Goal: Task Accomplishment & Management: Manage account settings

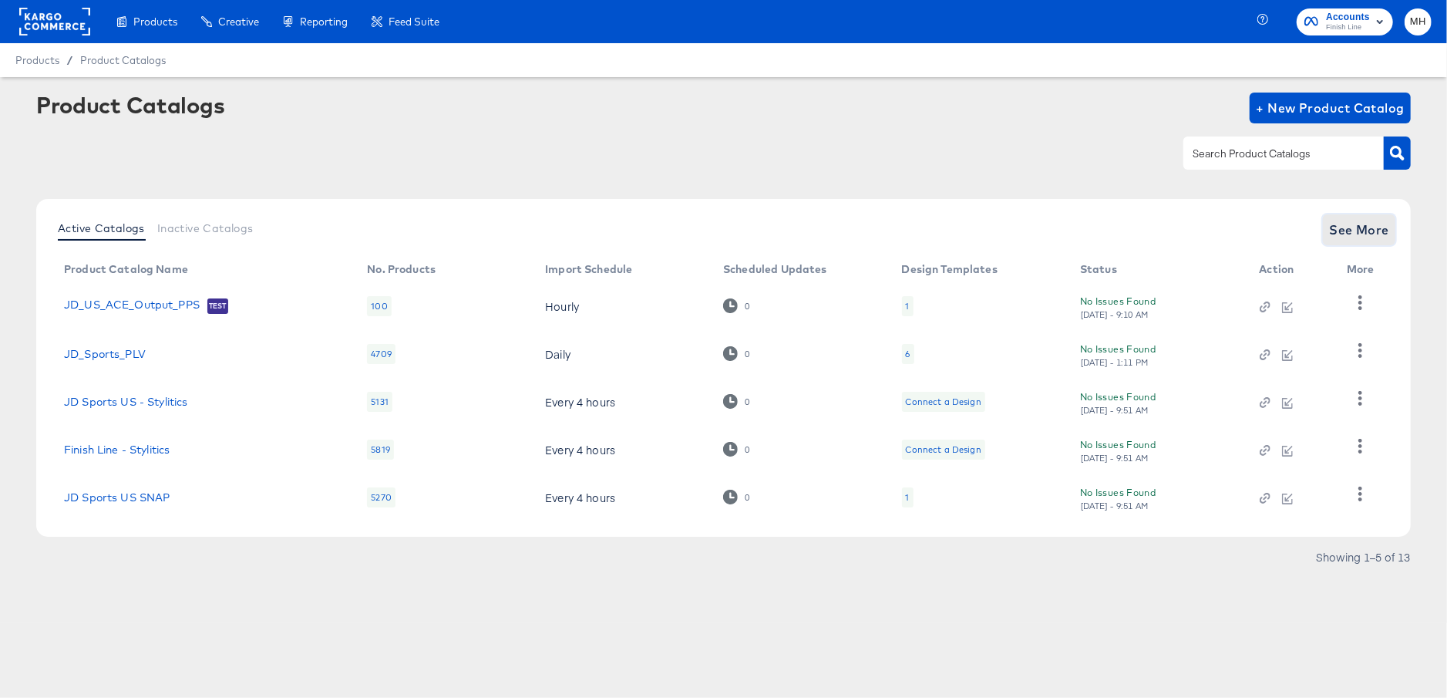
click at [1357, 233] on span "See More" at bounding box center [1359, 230] width 60 height 22
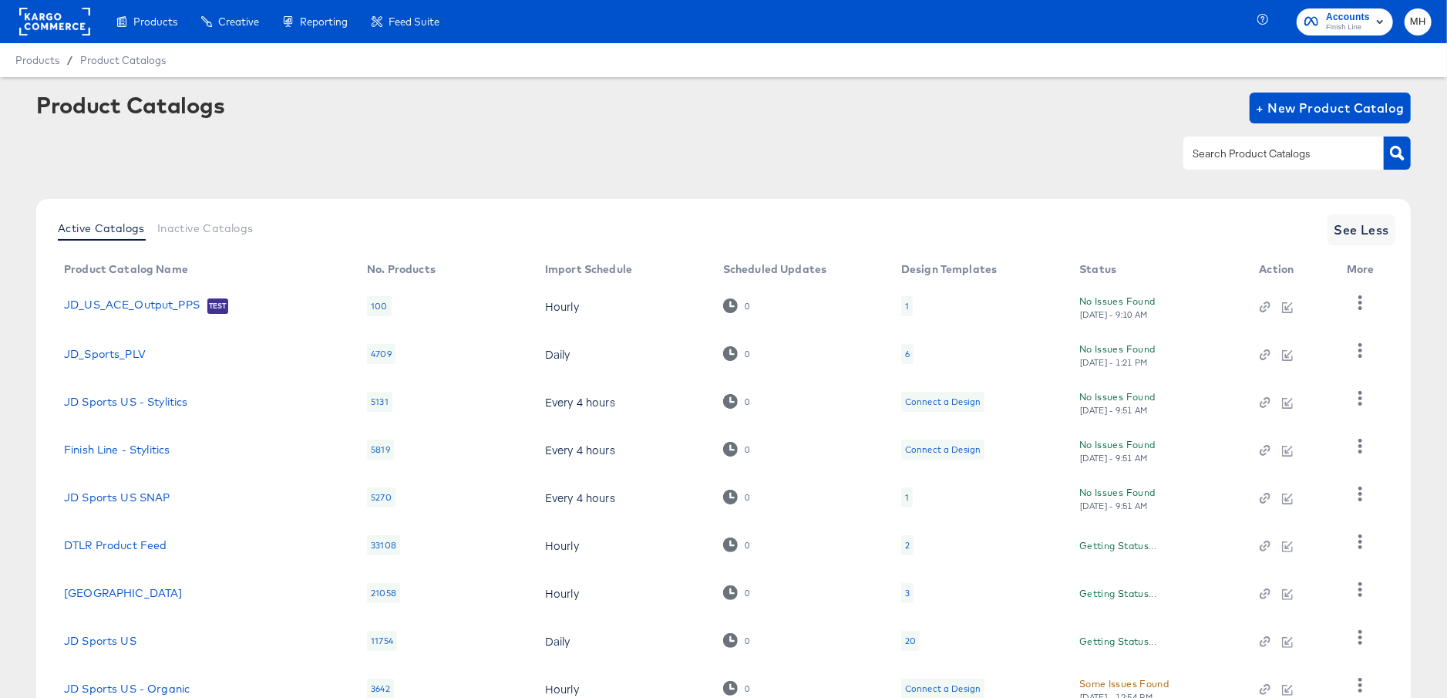
scroll to position [163, 0]
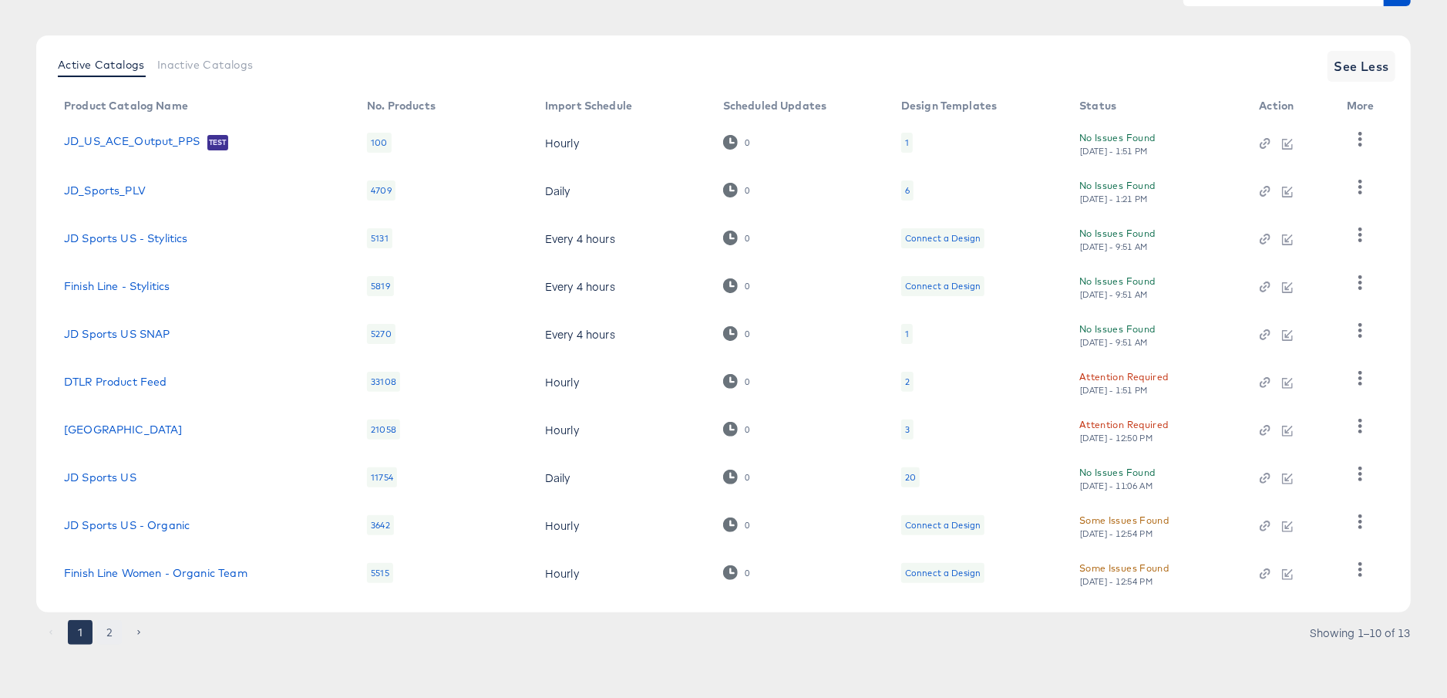
click at [108, 630] on button "2" at bounding box center [109, 632] width 25 height 25
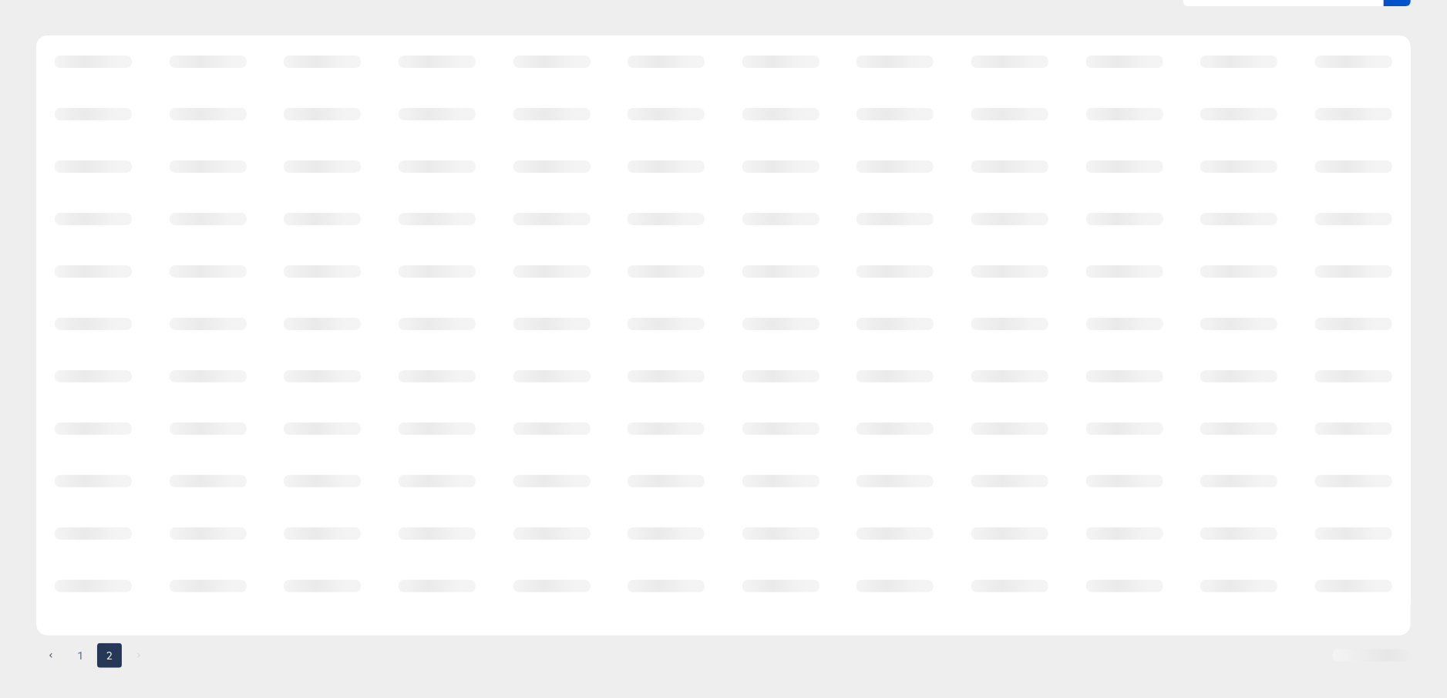
scroll to position [0, 0]
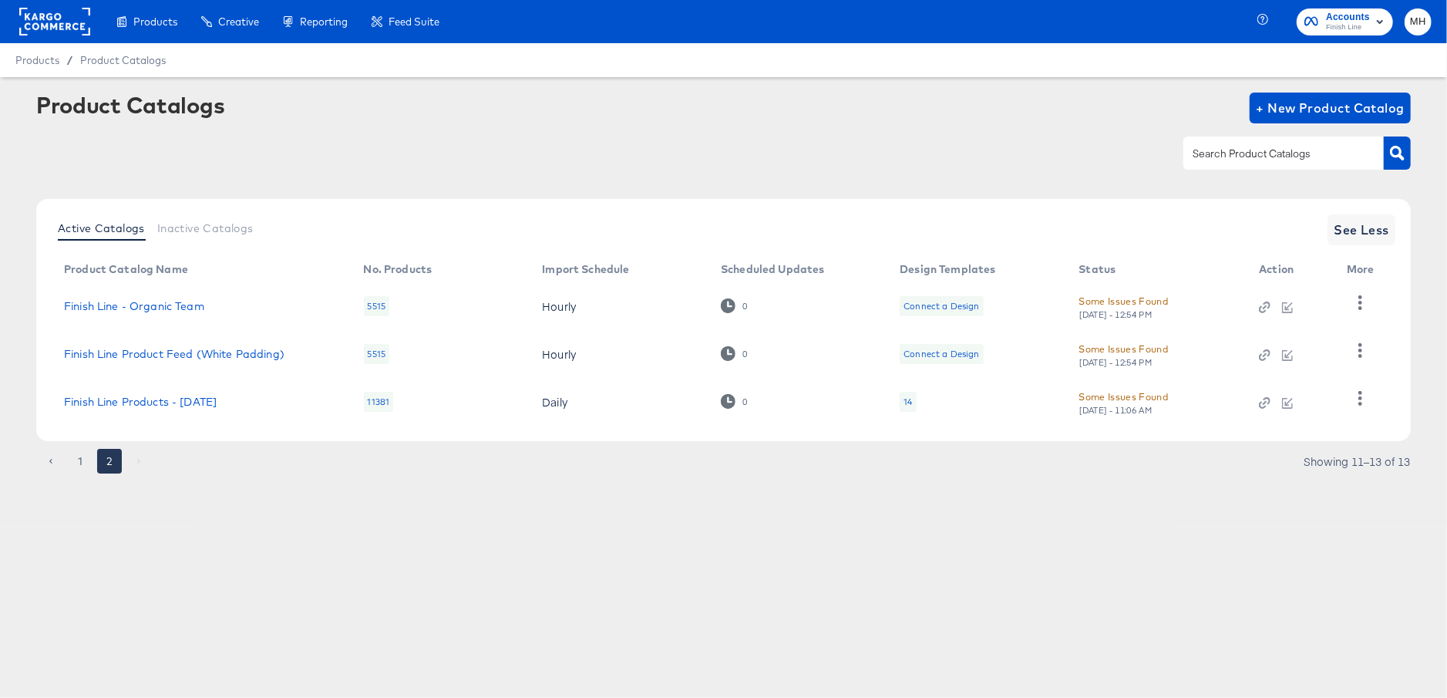
click at [156, 409] on td "Finish Line Products - [DATE]" at bounding box center [202, 402] width 300 height 48
click at [147, 402] on link "Finish Line Products - [DATE]" at bounding box center [140, 401] width 153 height 12
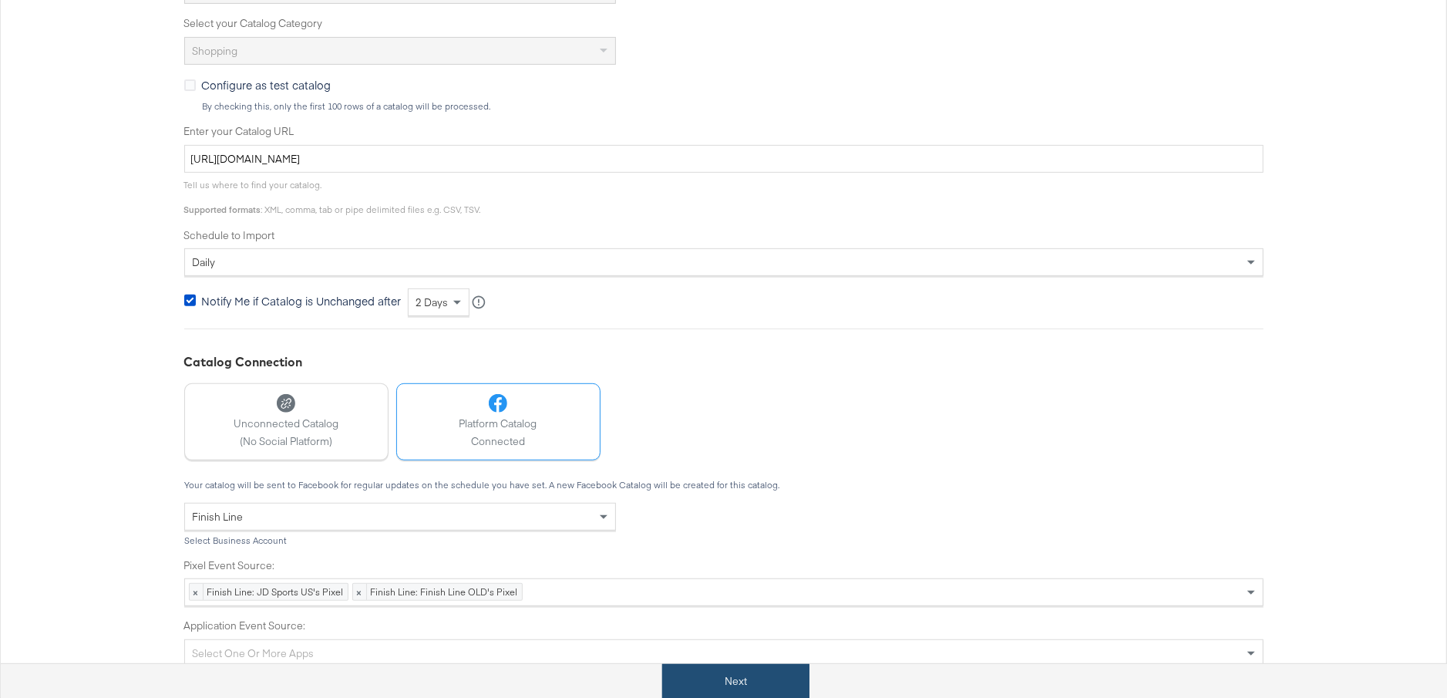
scroll to position [454, 0]
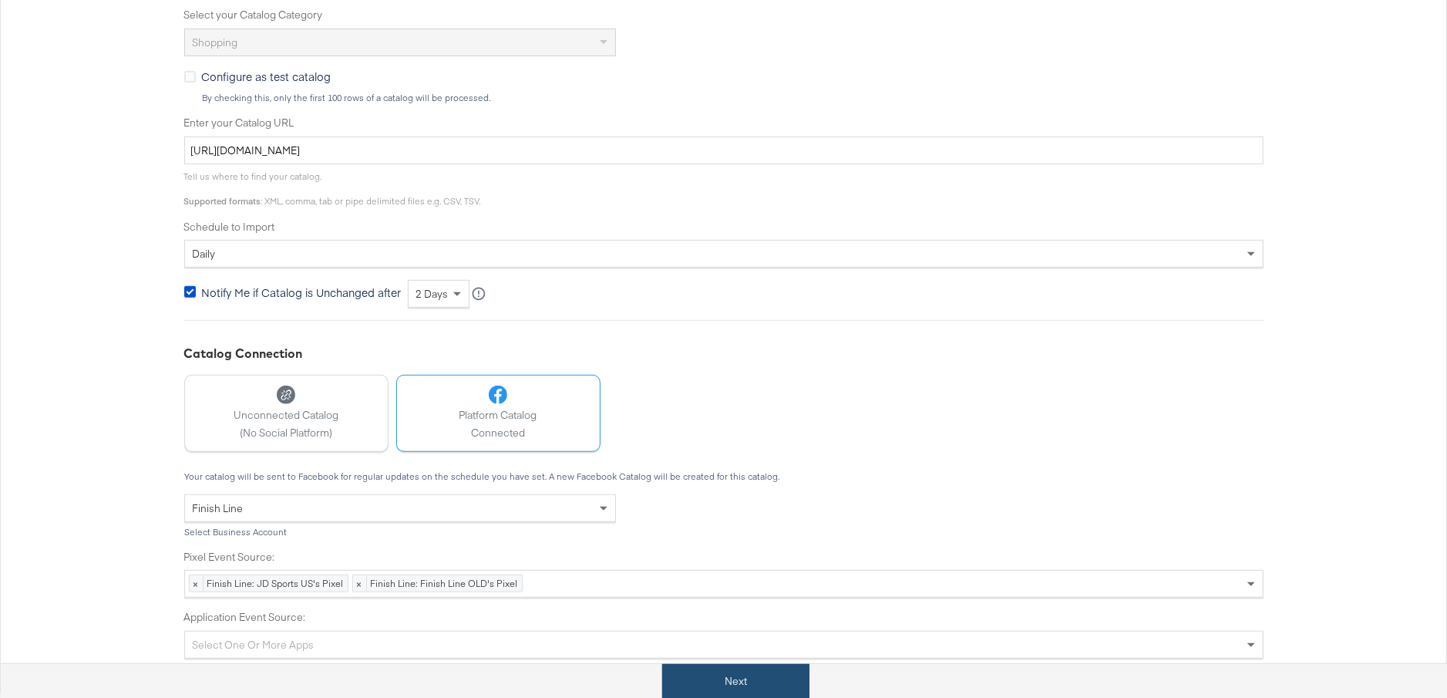
click at [742, 673] on button "Next" at bounding box center [735, 681] width 147 height 35
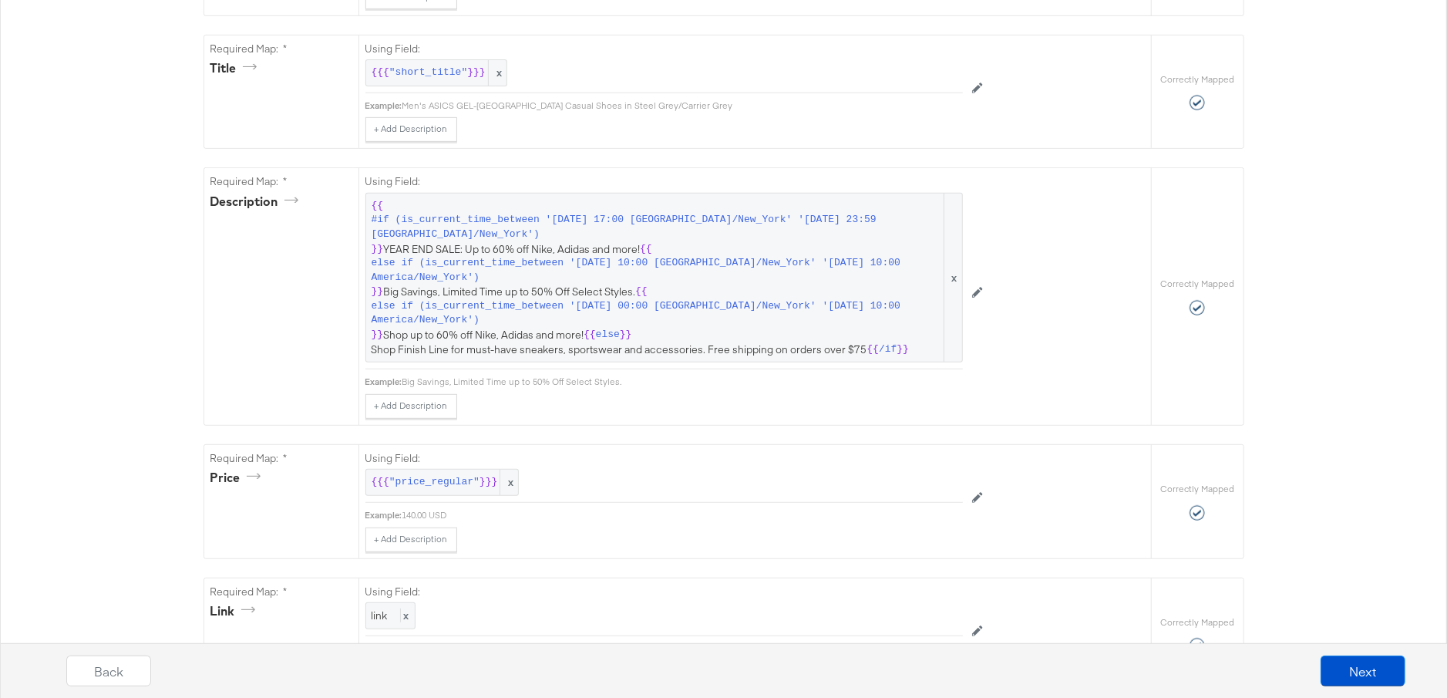
scroll to position [0, 0]
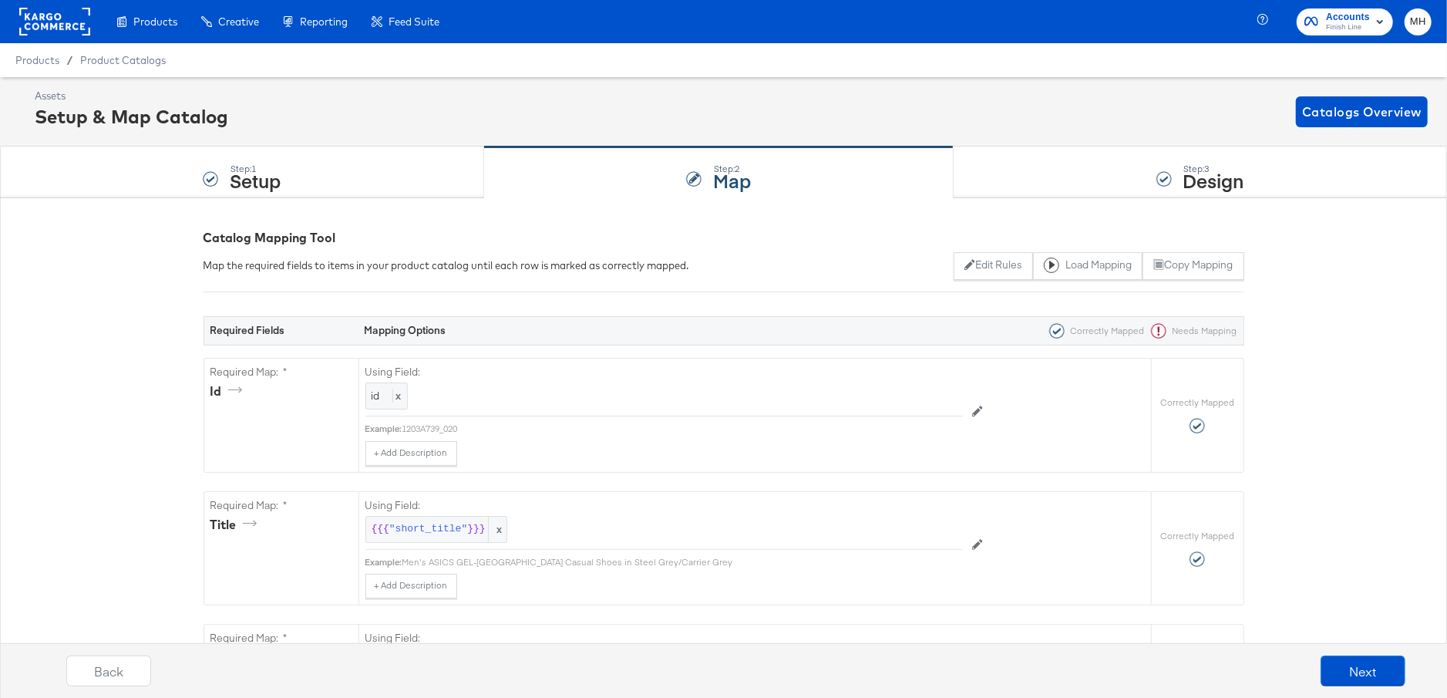
click at [29, 14] on rect at bounding box center [54, 22] width 71 height 28
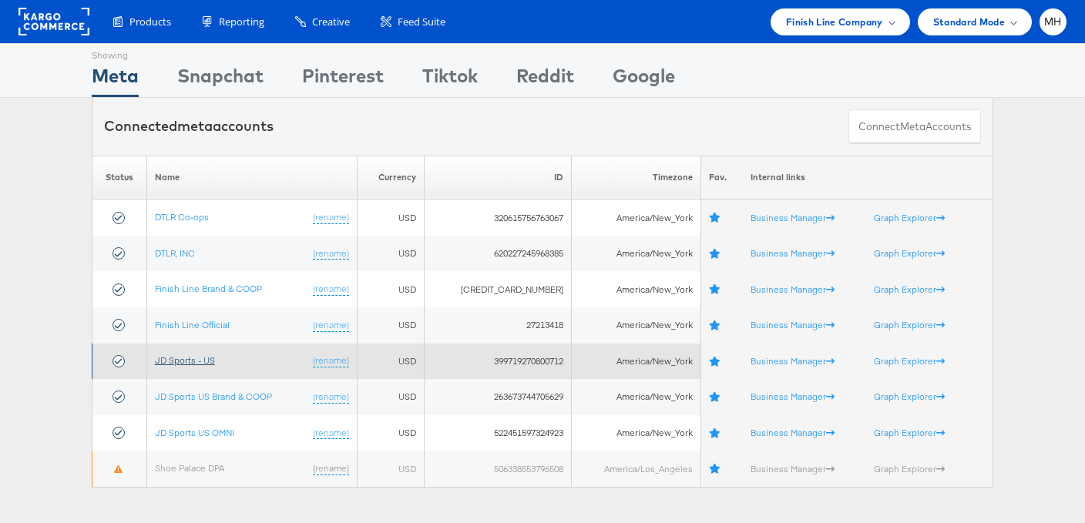
click at [187, 363] on link "JD Sports - US" at bounding box center [185, 361] width 60 height 12
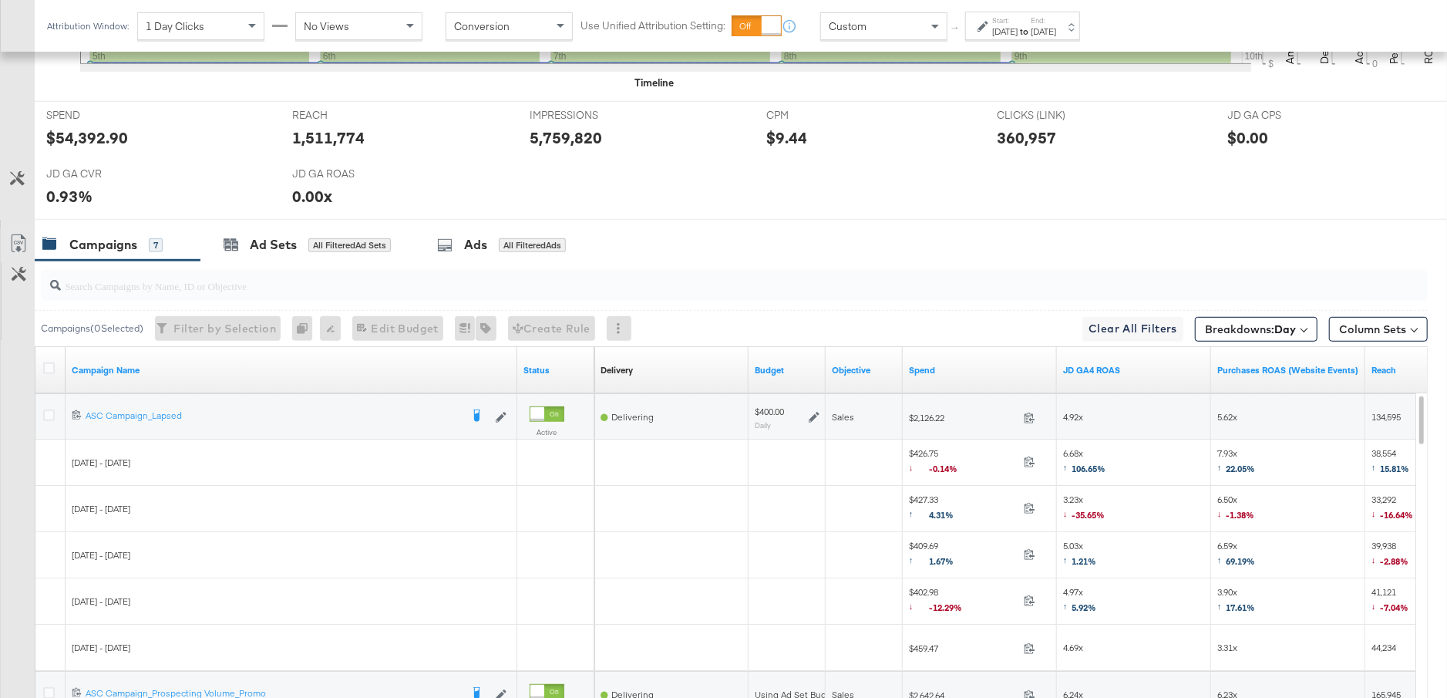
scroll to position [800, 0]
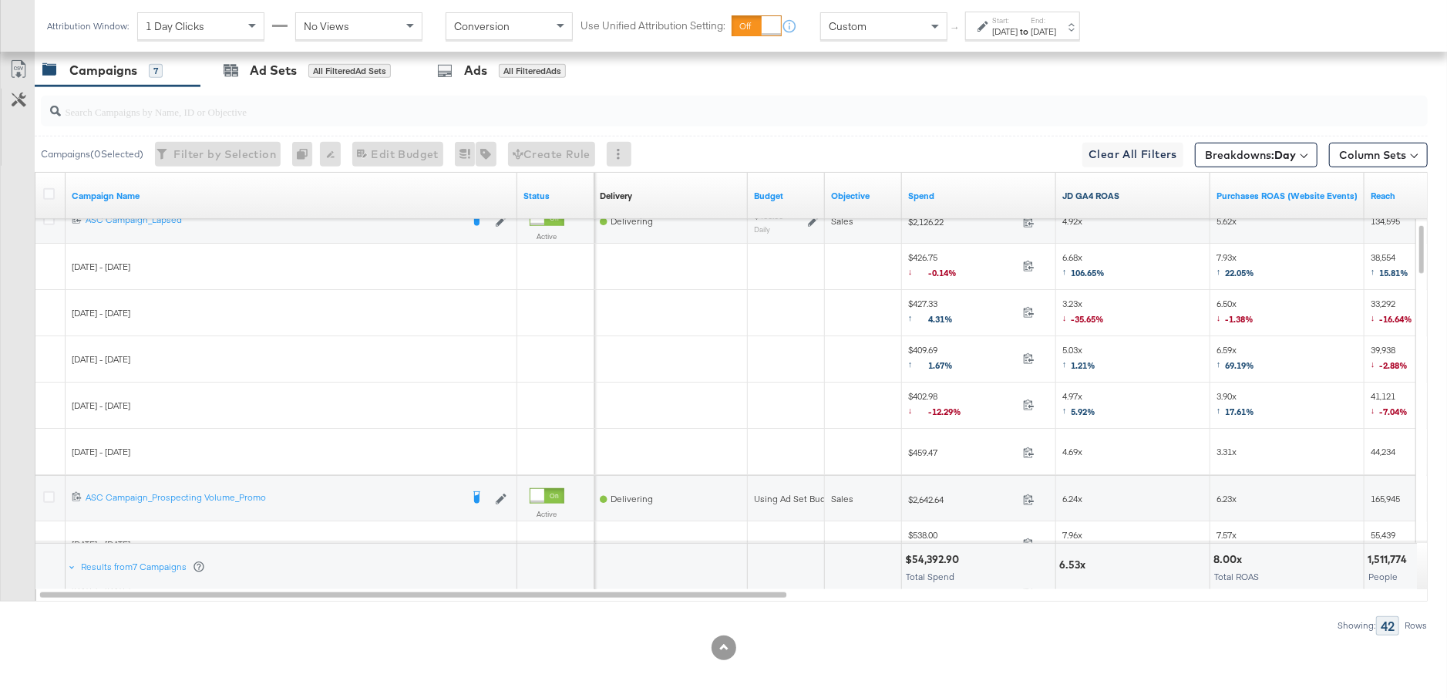
click at [1128, 196] on link "JD GA4 ROAS" at bounding box center [1133, 196] width 142 height 12
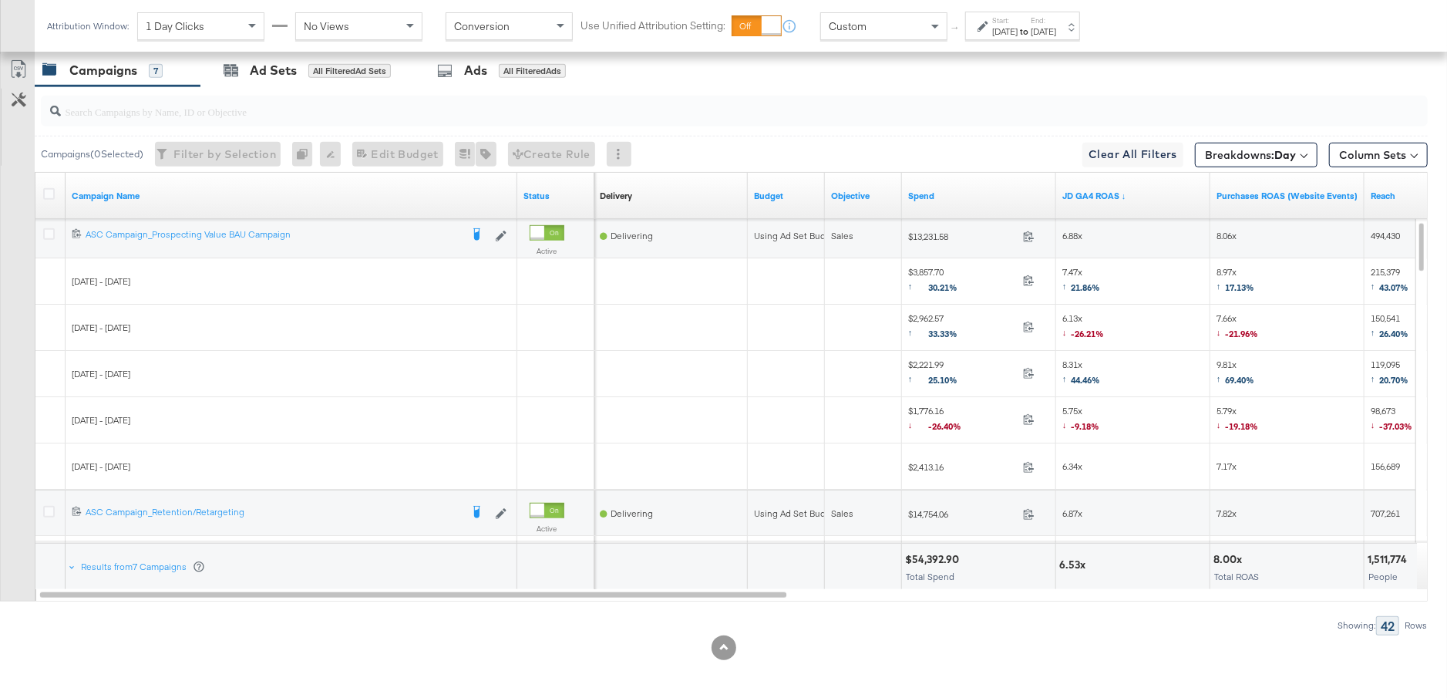
scroll to position [778, 0]
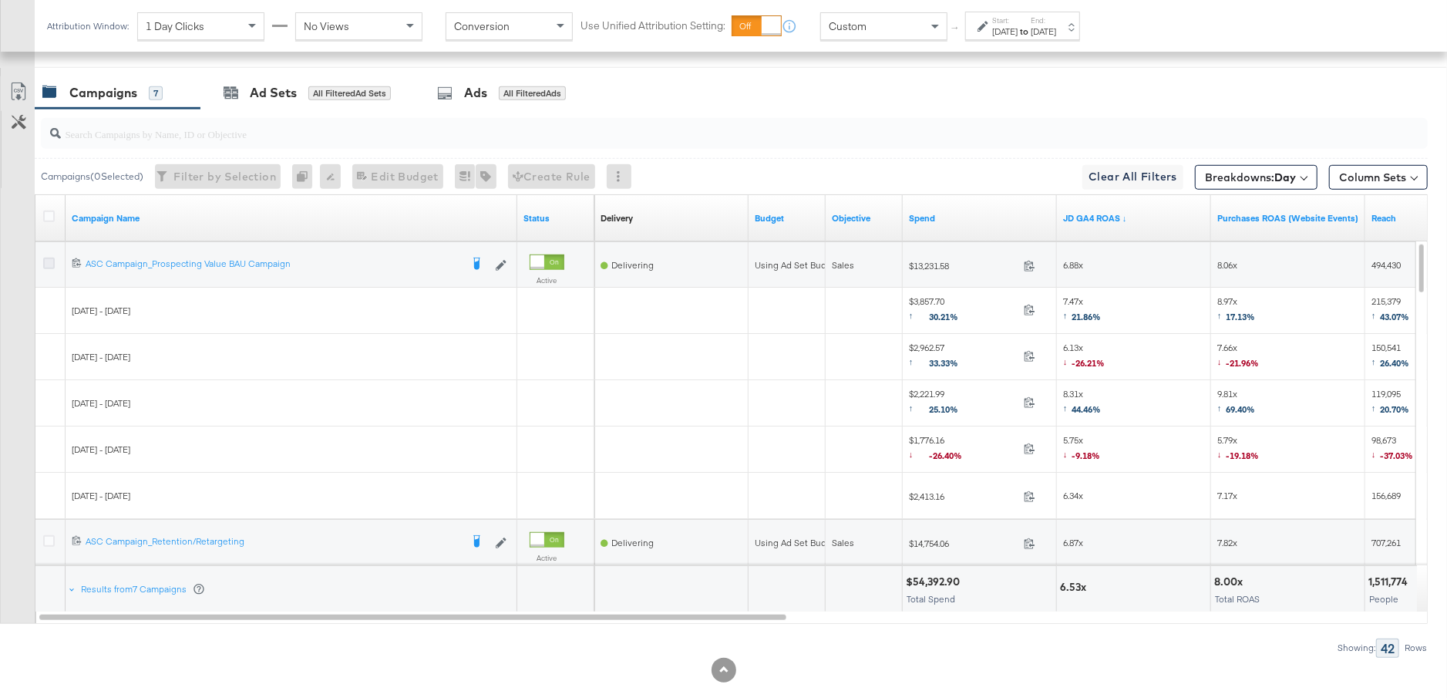
click at [48, 261] on icon at bounding box center [49, 263] width 12 height 12
click at [0, 0] on input "checkbox" at bounding box center [0, 0] width 0 height 0
click at [251, 92] on div "Ad Sets" at bounding box center [273, 93] width 47 height 18
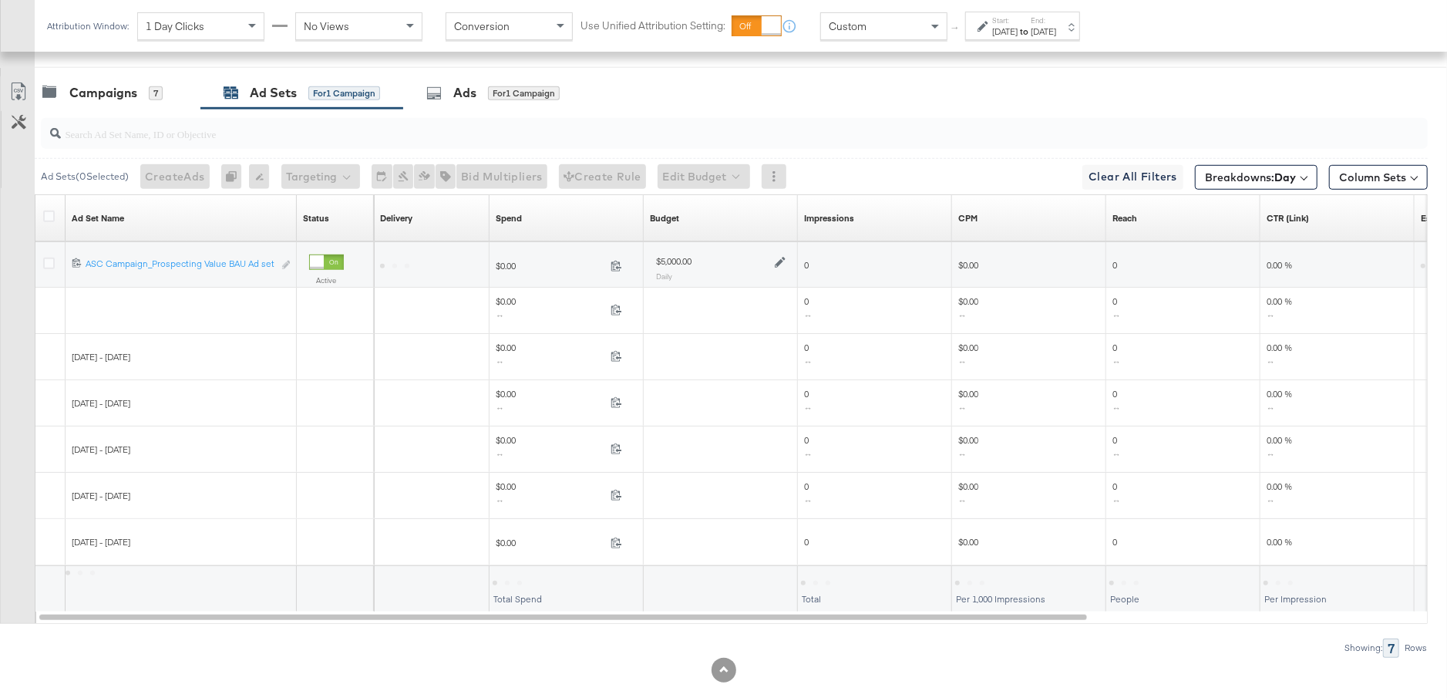
scroll to position [754, 0]
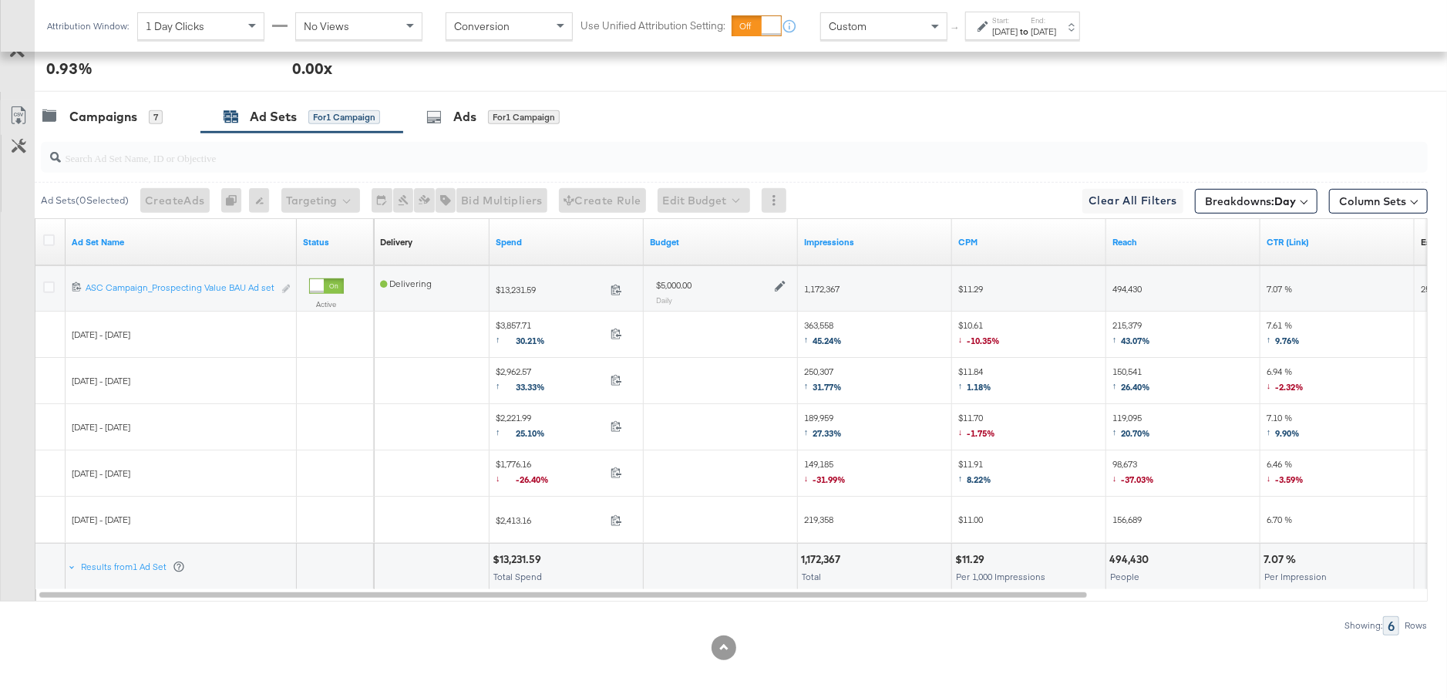
click at [136, 133] on div at bounding box center [731, 157] width 1393 height 49
click at [130, 119] on div "Campaigns" at bounding box center [103, 117] width 68 height 18
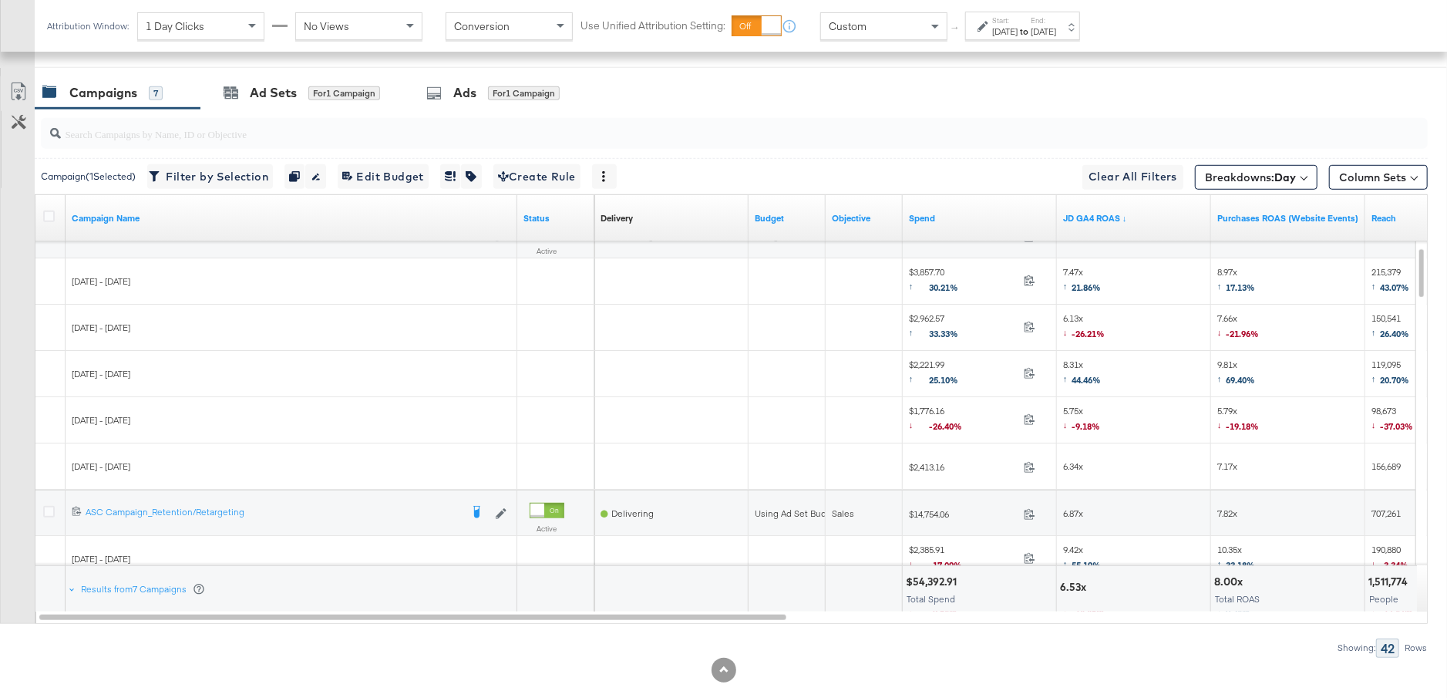
scroll to position [755, 0]
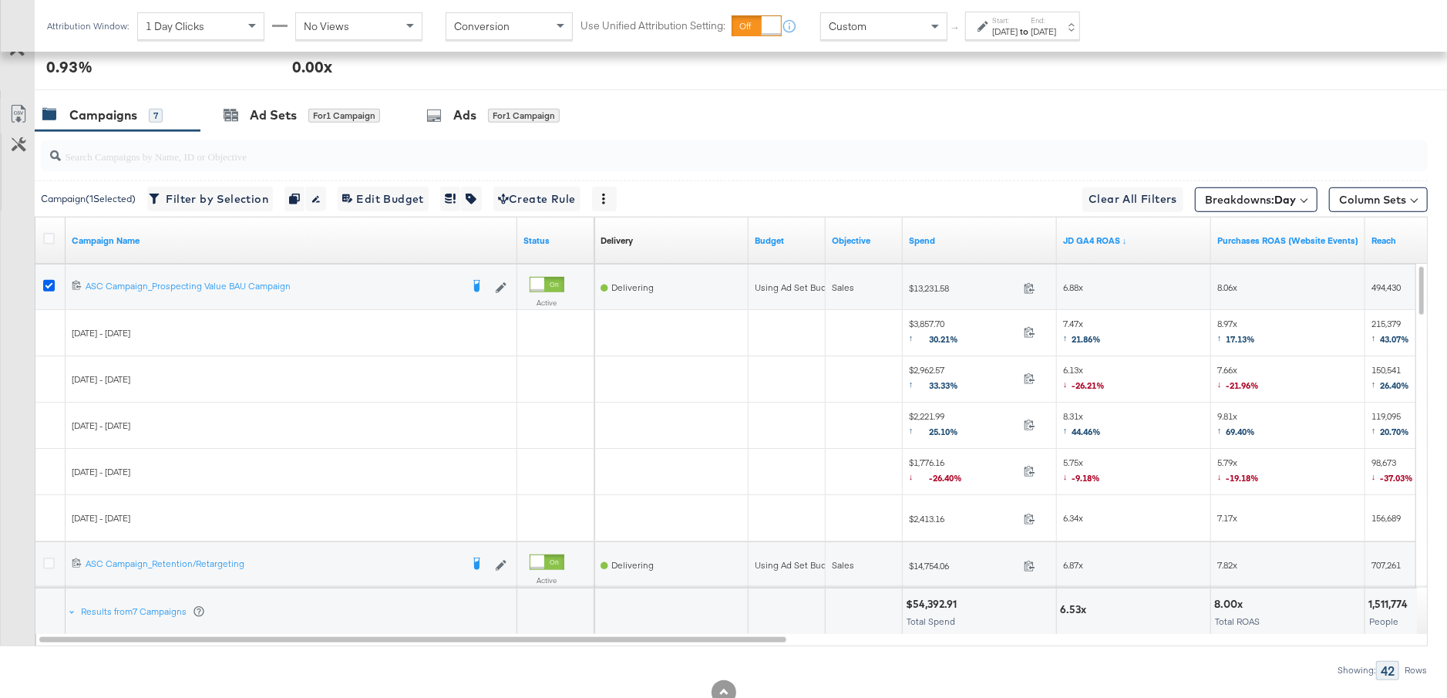
click at [50, 282] on icon at bounding box center [49, 286] width 12 height 12
click at [0, 0] on input "checkbox" at bounding box center [0, 0] width 0 height 0
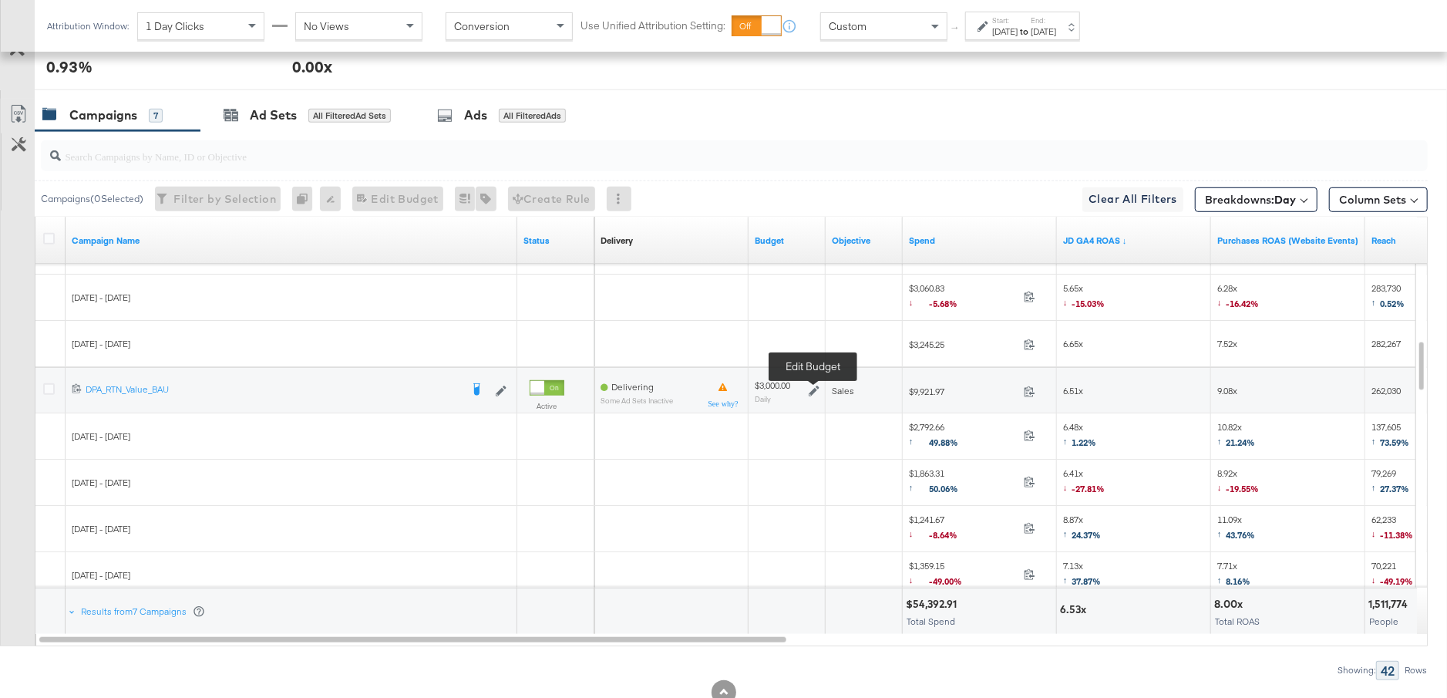
click at [813, 388] on icon at bounding box center [814, 390] width 11 height 11
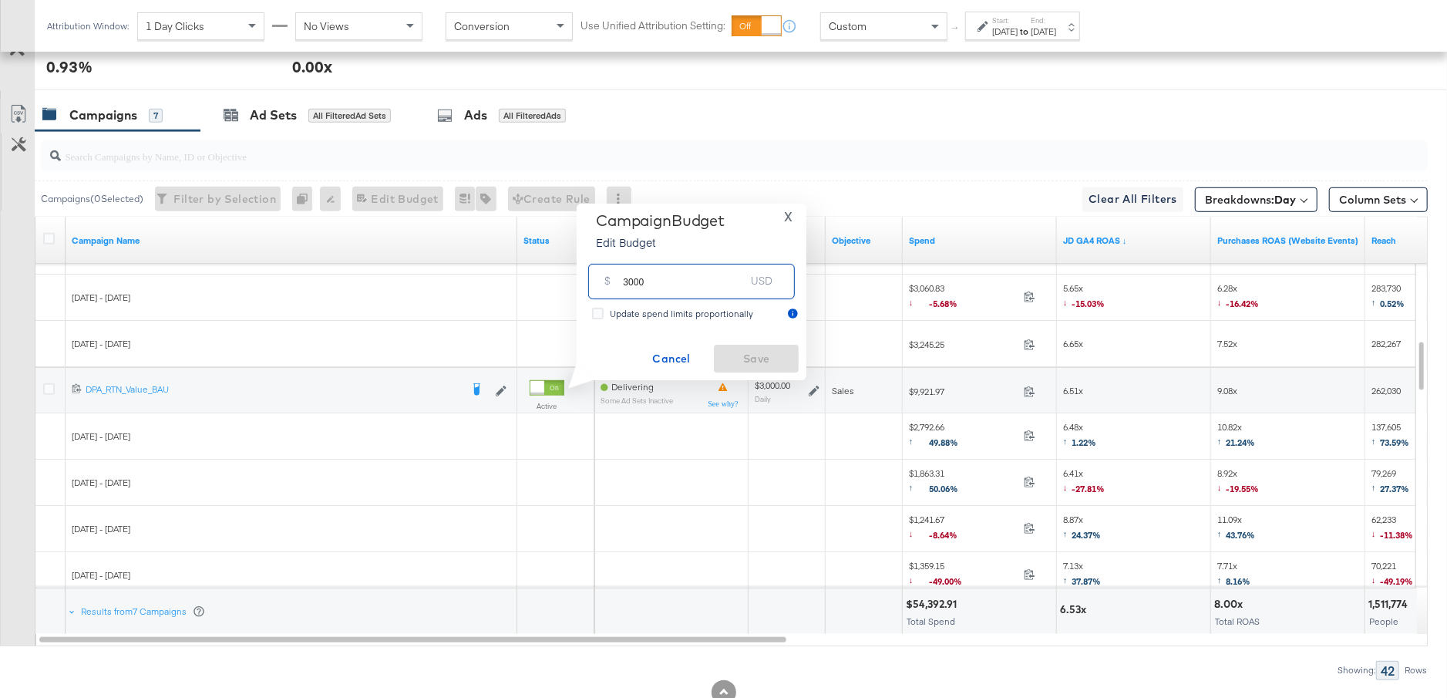
drag, startPoint x: 656, startPoint y: 283, endPoint x: 606, endPoint y: 283, distance: 50.1
click at [606, 283] on div "$ 3000 USD" at bounding box center [691, 281] width 207 height 35
type input "2500"
click at [740, 360] on span "Save" at bounding box center [756, 358] width 72 height 19
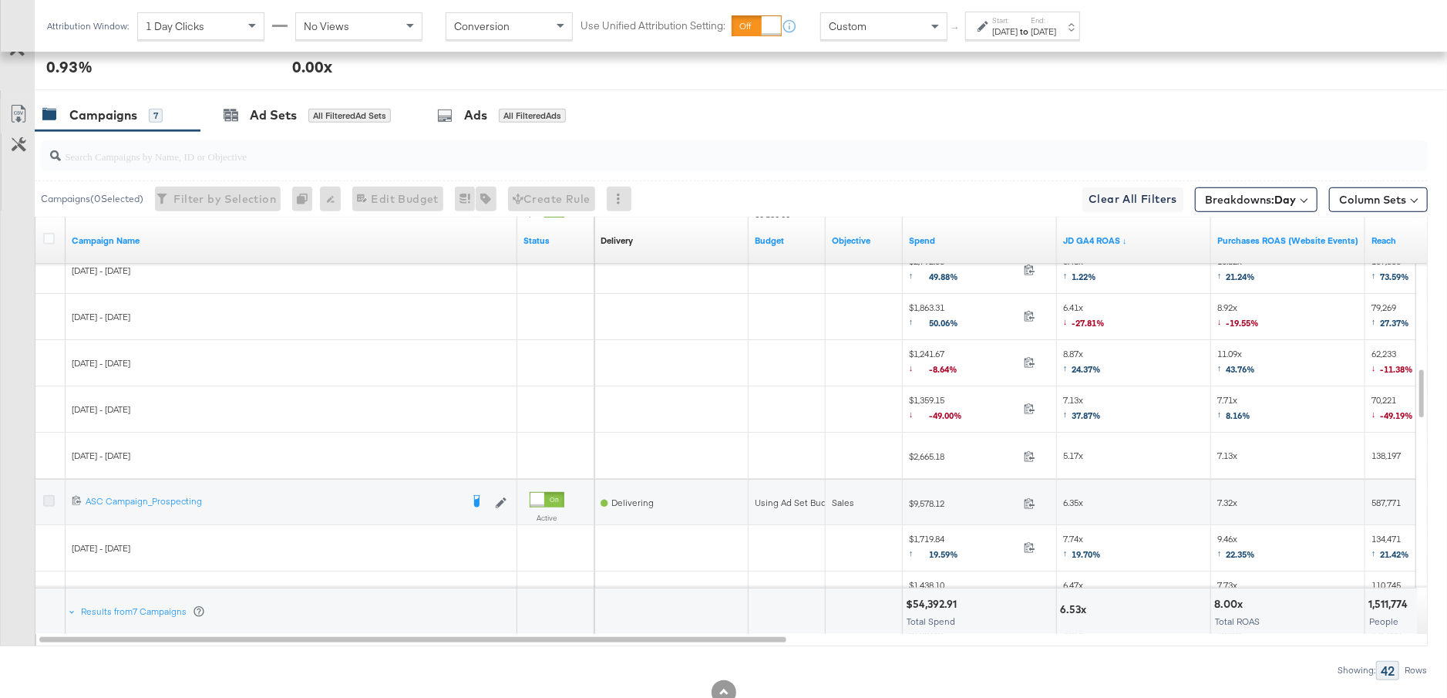
click at [52, 496] on icon at bounding box center [49, 501] width 12 height 12
click at [0, 0] on input "checkbox" at bounding box center [0, 0] width 0 height 0
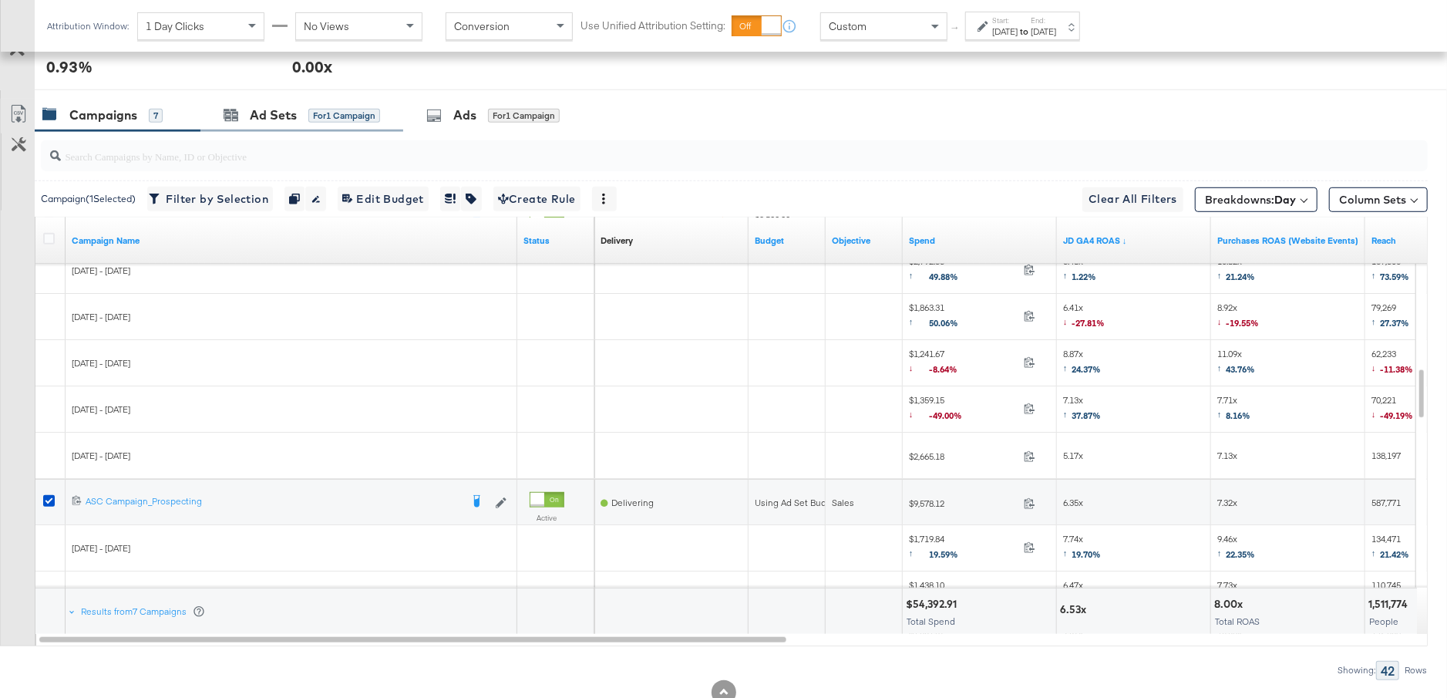
click at [277, 120] on div "Ad Sets for 1 Campaign" at bounding box center [301, 115] width 203 height 33
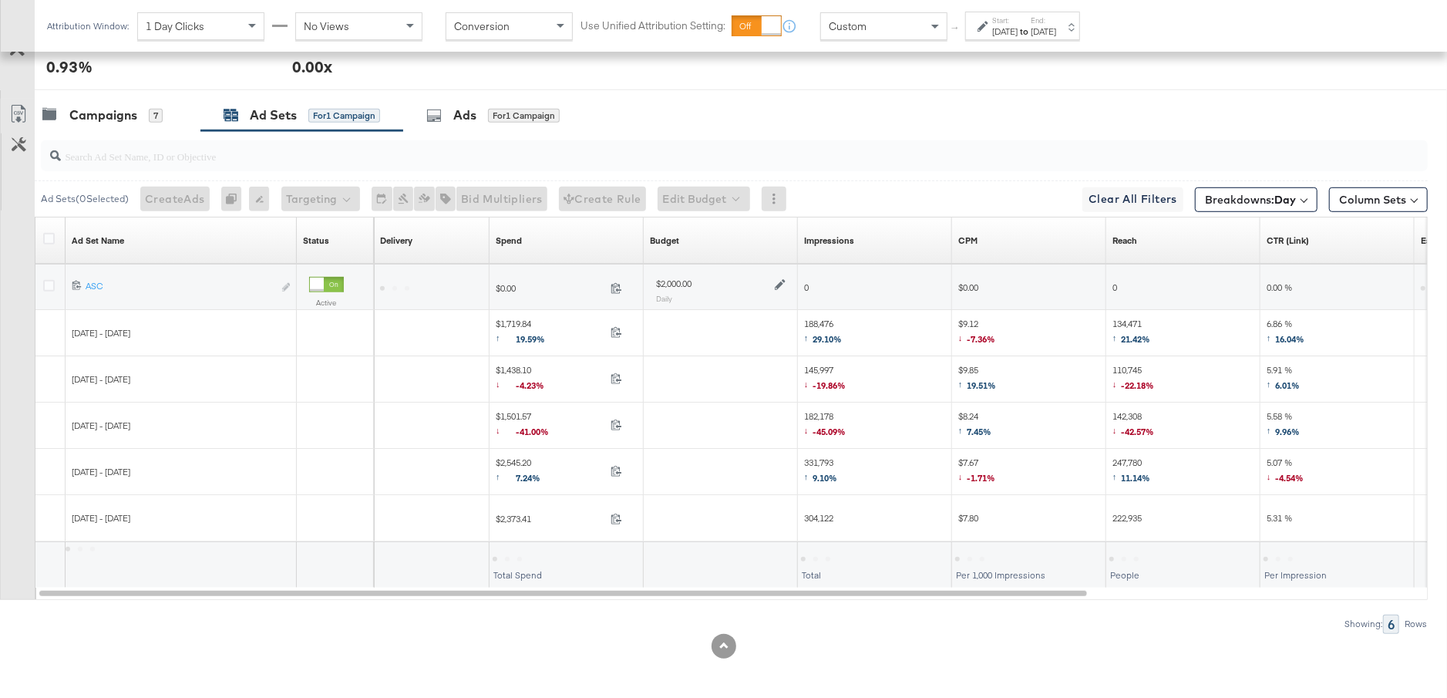
scroll to position [754, 0]
click at [779, 281] on icon at bounding box center [780, 286] width 11 height 11
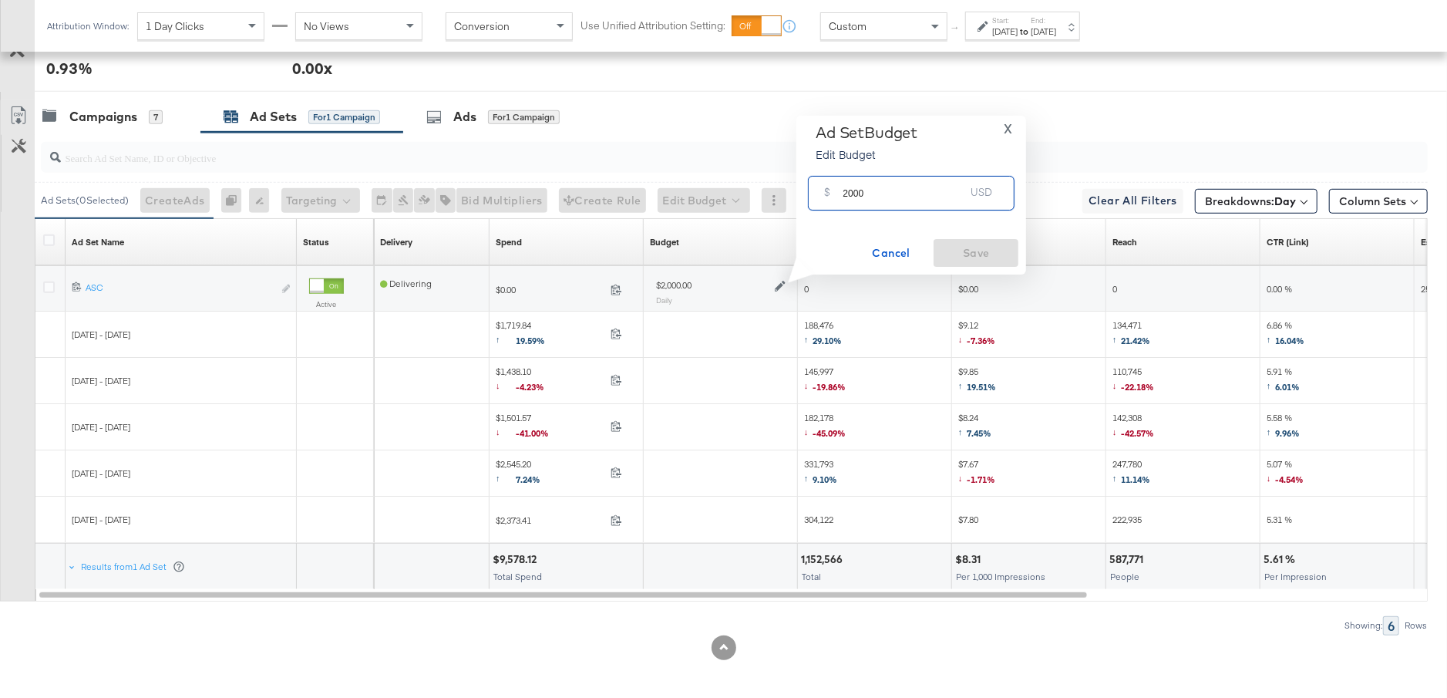
drag, startPoint x: 866, startPoint y: 198, endPoint x: 832, endPoint y: 199, distance: 34.7
click at [831, 198] on div "$ 2000 USD" at bounding box center [911, 193] width 207 height 35
type input "1700"
click at [989, 253] on span "Save" at bounding box center [976, 253] width 72 height 19
click at [135, 115] on div "Campaigns" at bounding box center [103, 117] width 68 height 18
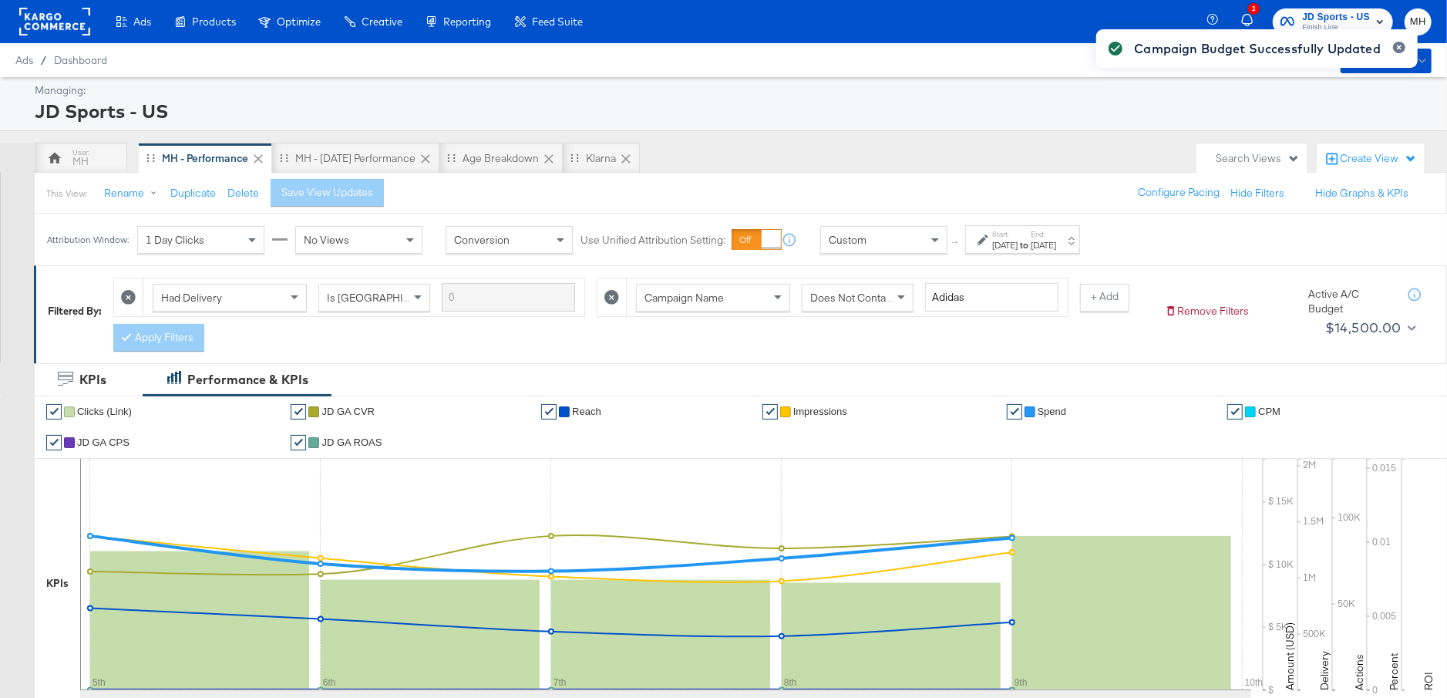
scroll to position [800, 0]
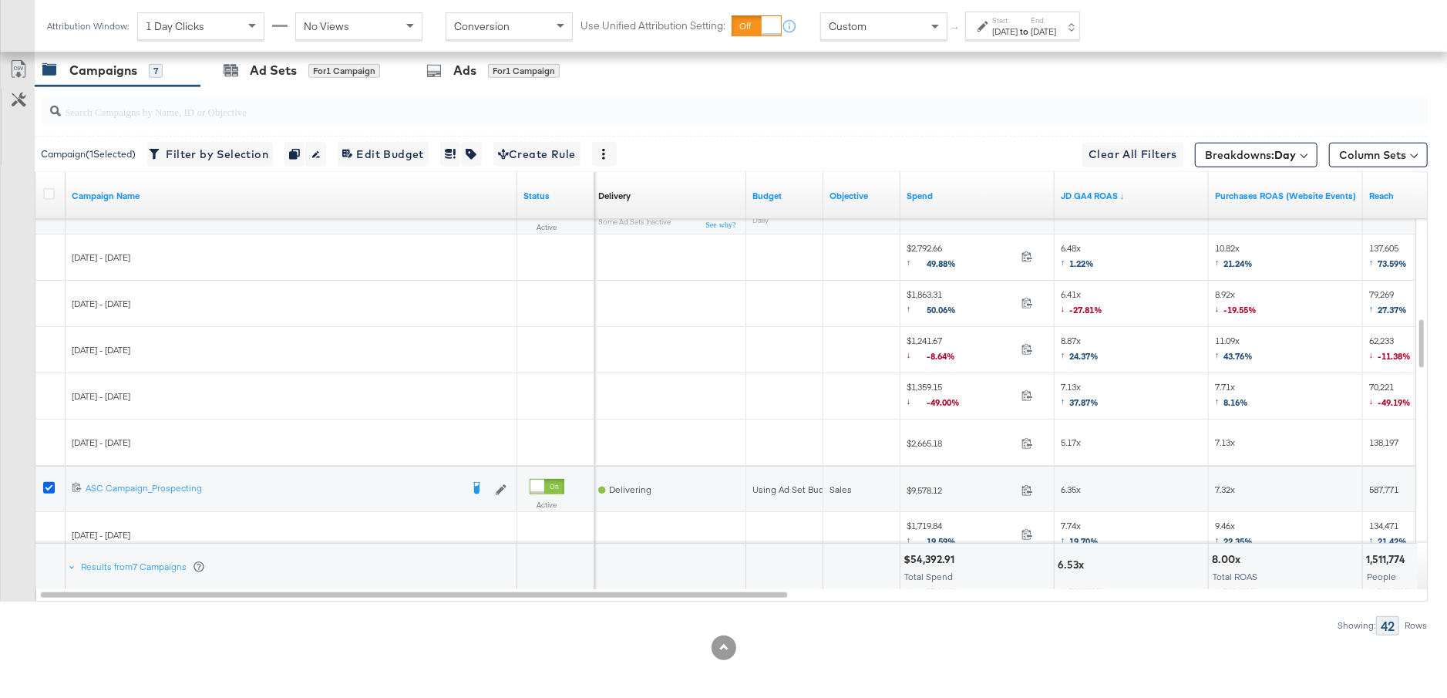
click at [45, 483] on icon at bounding box center [49, 488] width 12 height 12
click at [0, 0] on input "checkbox" at bounding box center [0, 0] width 0 height 0
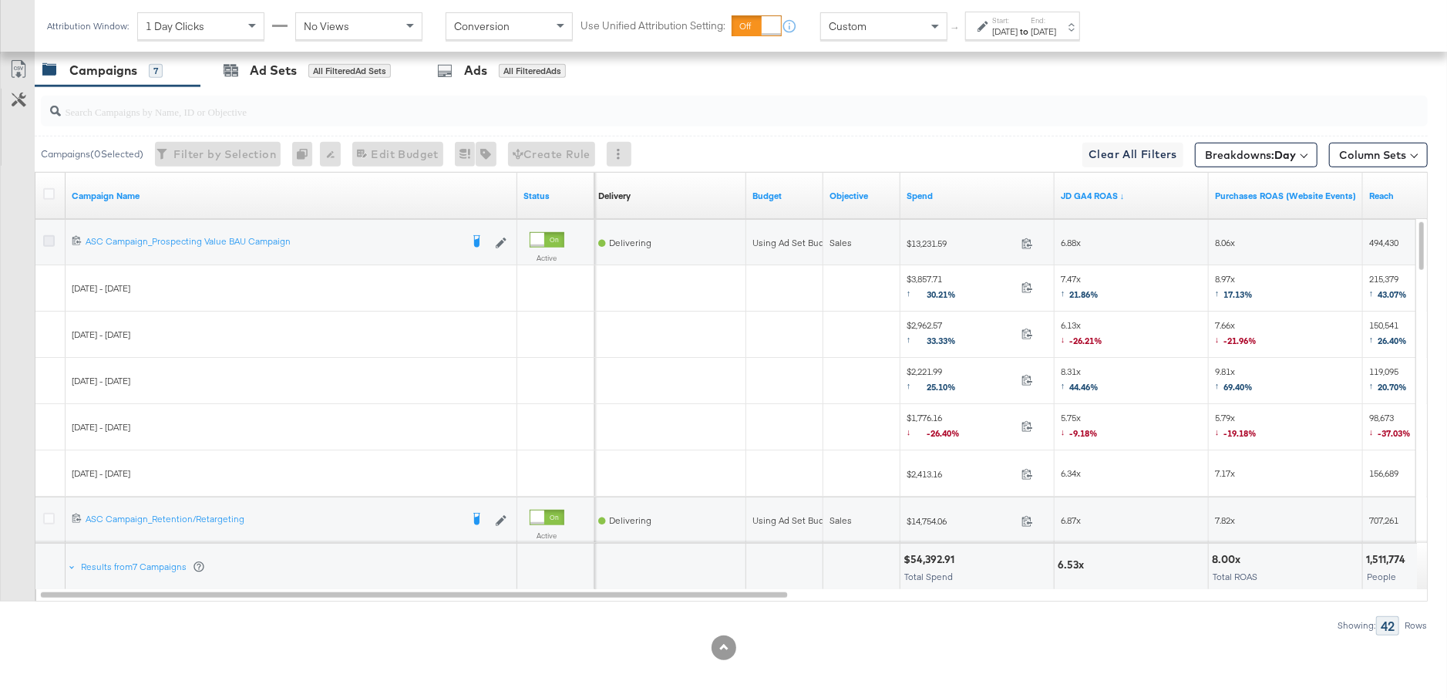
click at [52, 235] on icon at bounding box center [49, 241] width 12 height 12
click at [0, 0] on input "checkbox" at bounding box center [0, 0] width 0 height 0
click at [306, 69] on div "Ad Sets for 1 Campaign" at bounding box center [302, 71] width 156 height 18
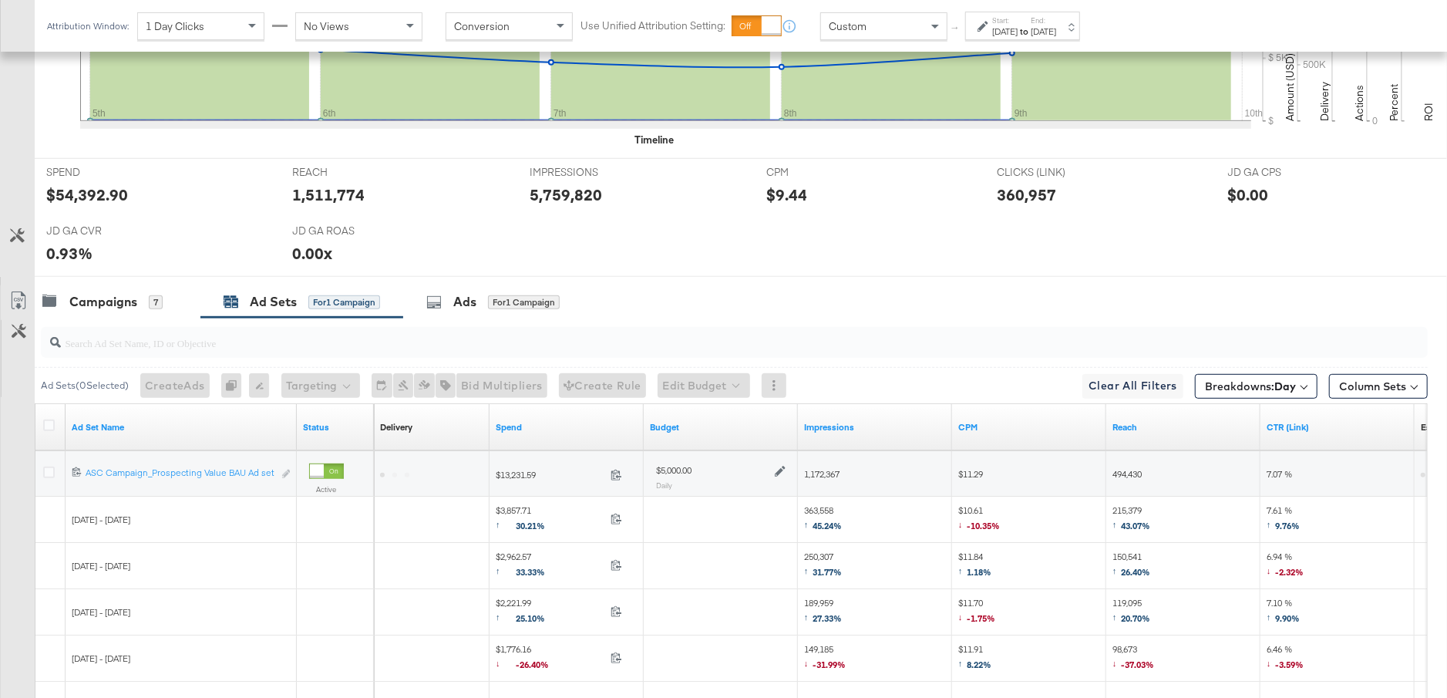
scroll to position [754, 0]
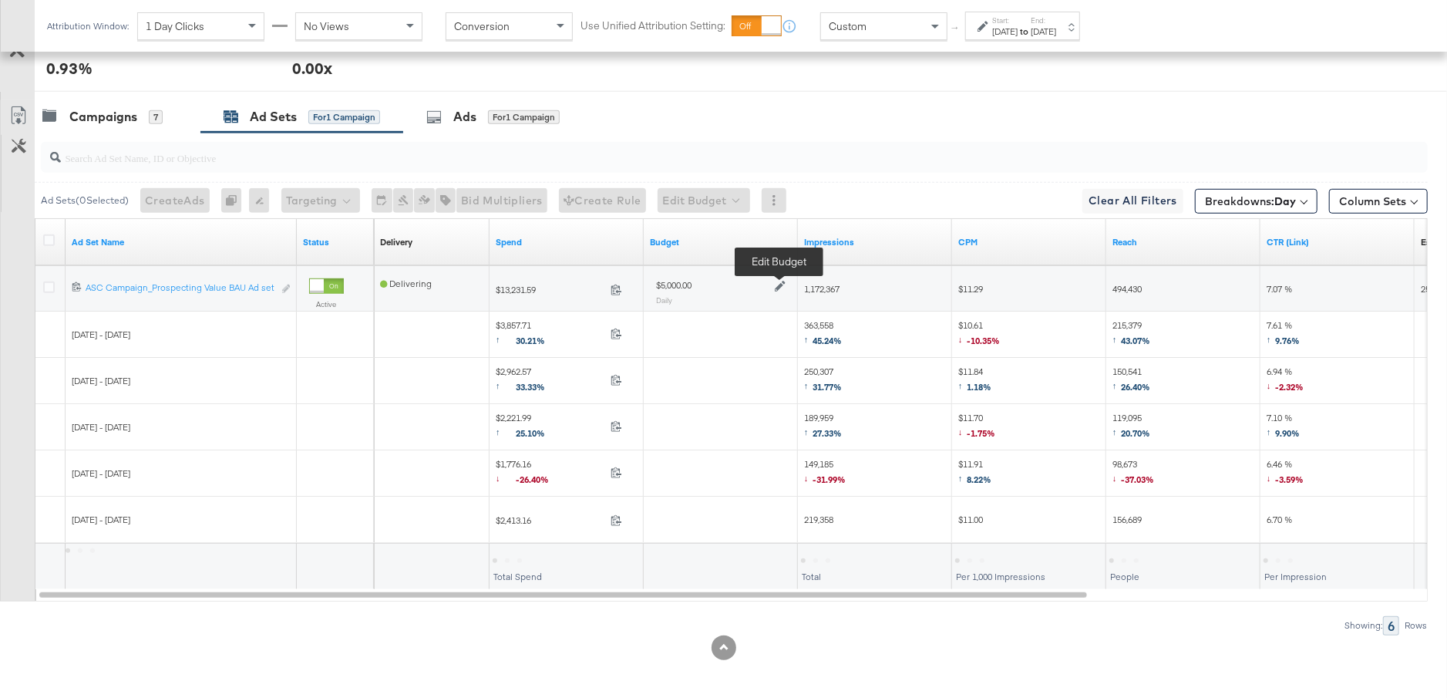
click at [783, 281] on icon at bounding box center [780, 286] width 11 height 11
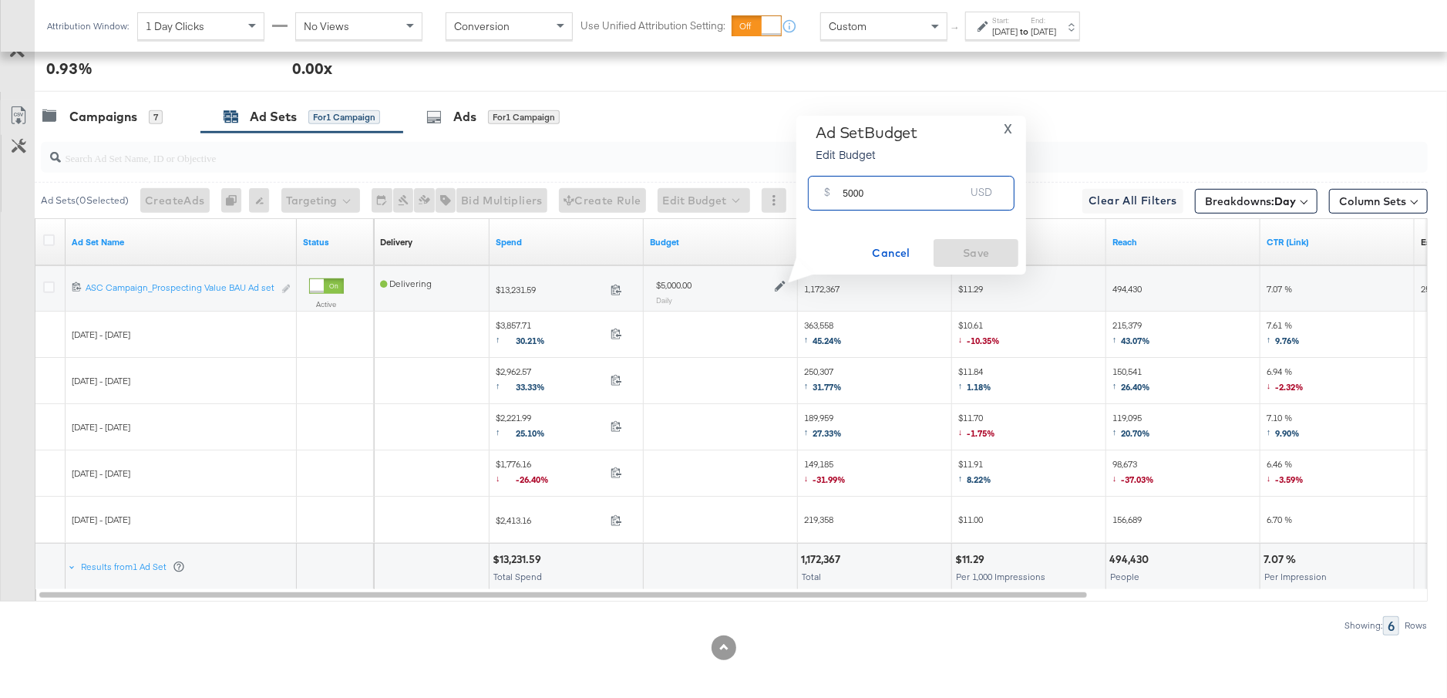
drag, startPoint x: 881, startPoint y: 197, endPoint x: 819, endPoint y: 193, distance: 61.8
click at [819, 193] on div "$ 5000 USD" at bounding box center [911, 193] width 207 height 35
type input "4700"
click at [970, 247] on span "Save" at bounding box center [976, 253] width 72 height 19
click at [163, 121] on div "Campaigns 7" at bounding box center [109, 117] width 135 height 18
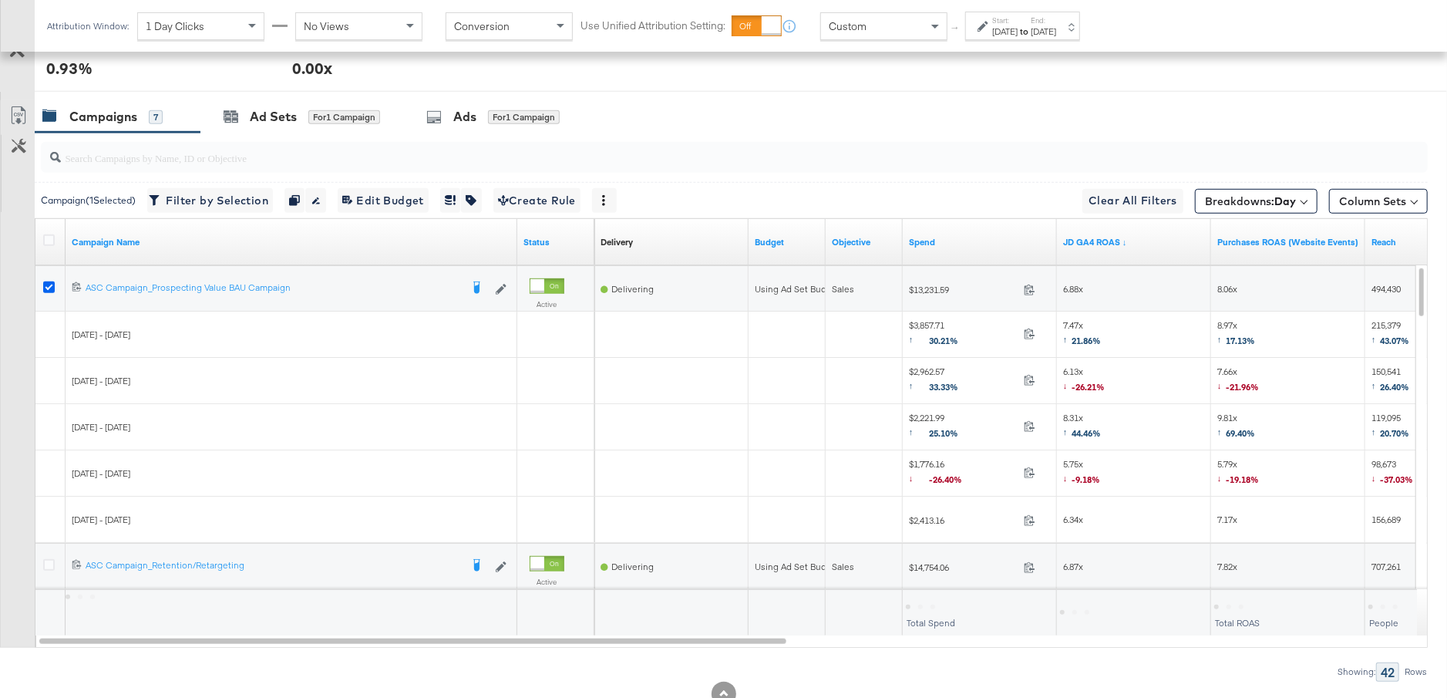
click at [48, 287] on icon at bounding box center [49, 287] width 12 height 12
click at [0, 0] on input "checkbox" at bounding box center [0, 0] width 0 height 0
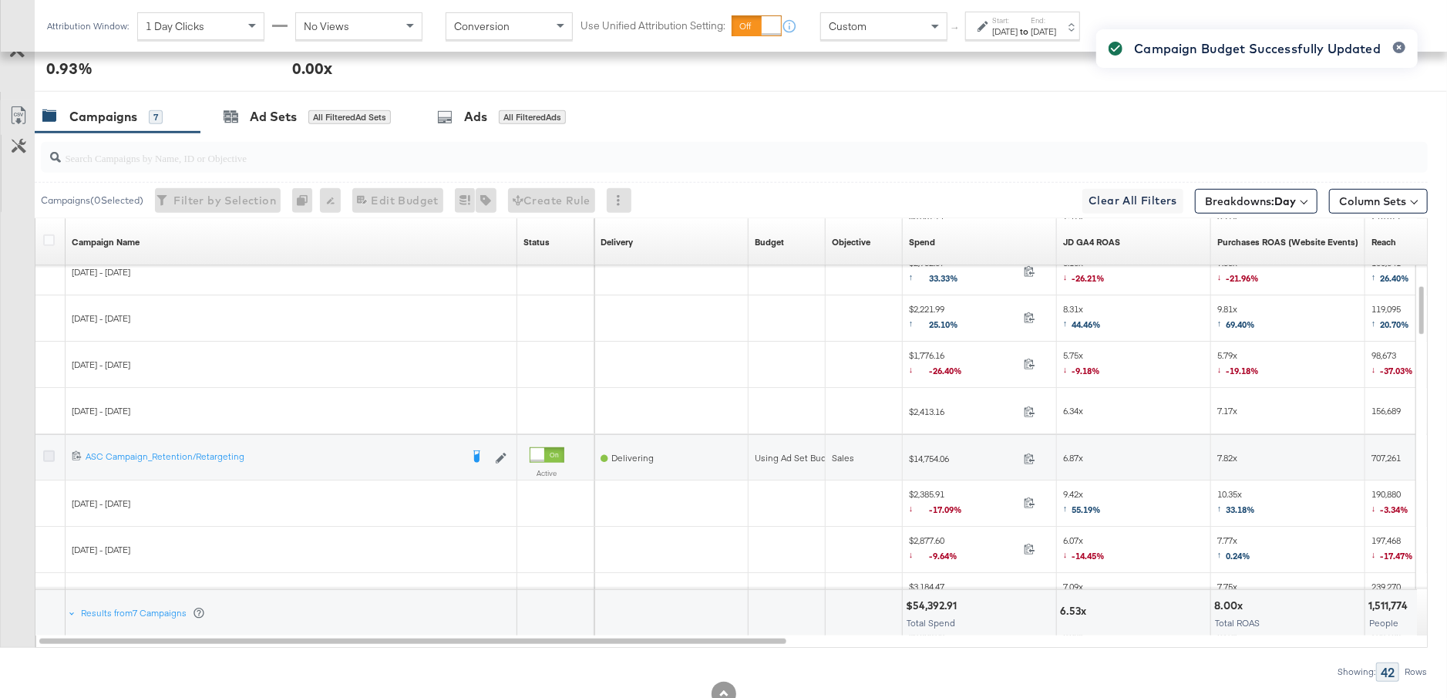
click at [46, 452] on icon at bounding box center [49, 456] width 12 height 12
click at [0, 0] on input "checkbox" at bounding box center [0, 0] width 0 height 0
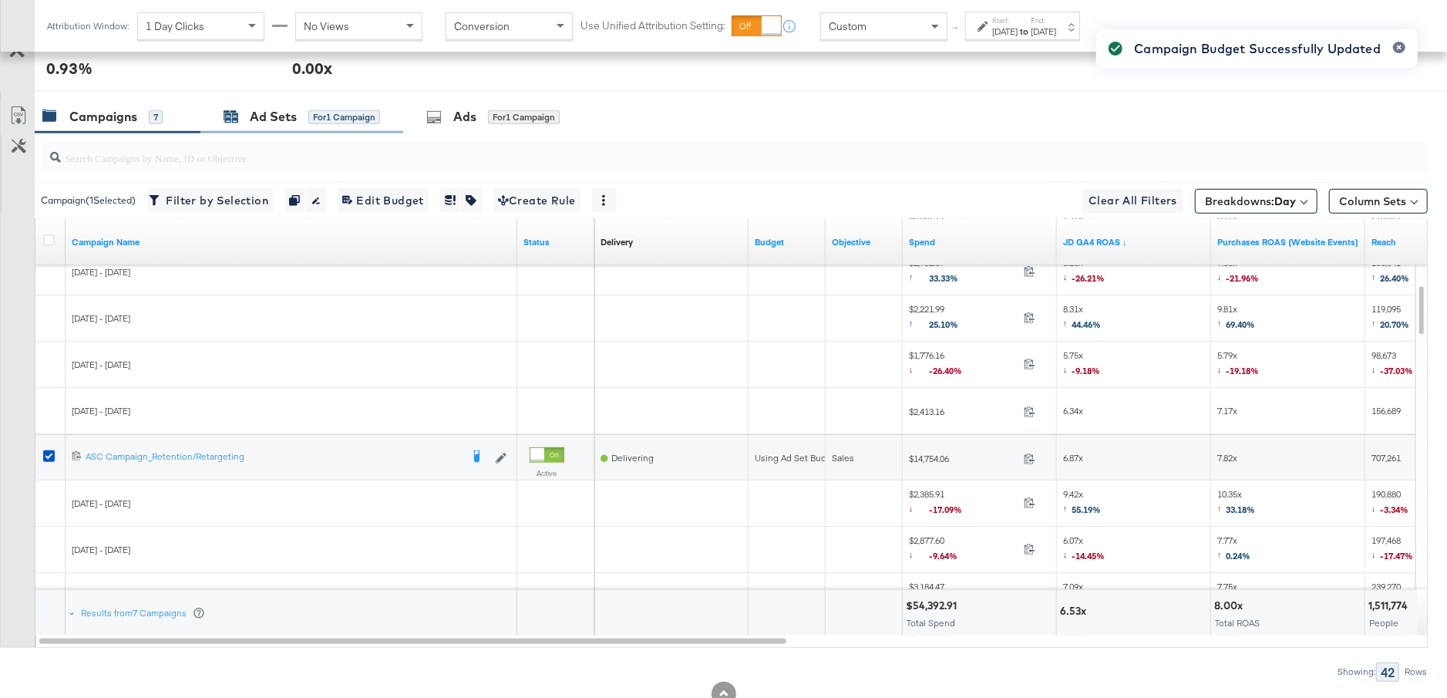
click at [320, 112] on div "for 1 Campaign" at bounding box center [344, 117] width 72 height 14
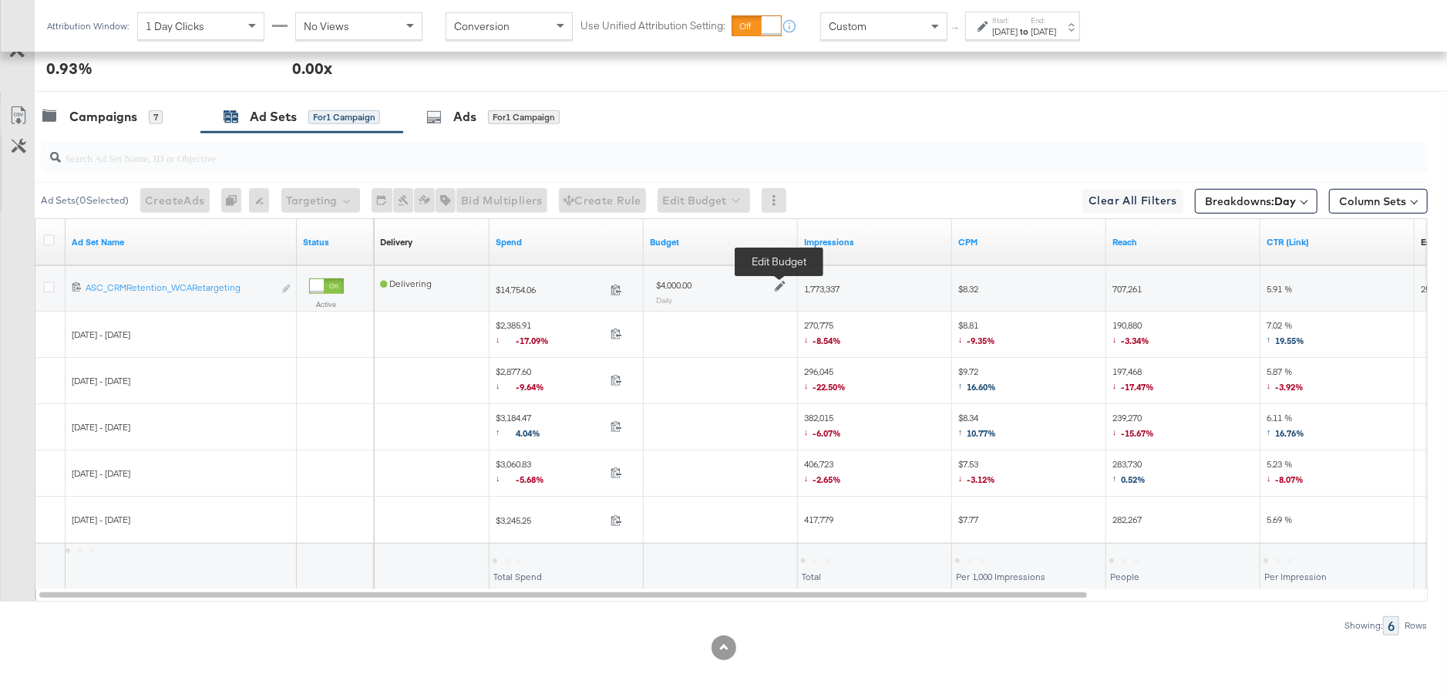
click at [781, 281] on icon at bounding box center [780, 286] width 11 height 11
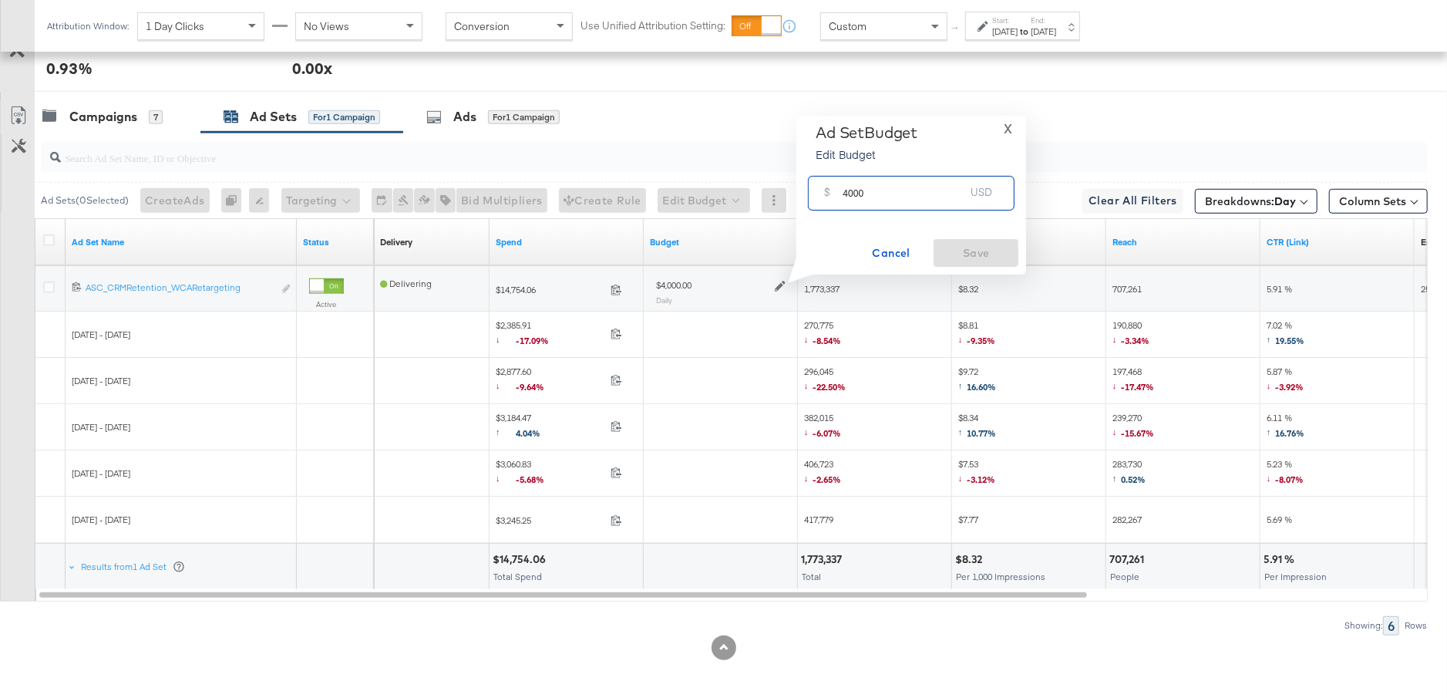
drag, startPoint x: 876, startPoint y: 193, endPoint x: 833, endPoint y: 192, distance: 43.2
click at [833, 192] on div "$ 4000 USD" at bounding box center [911, 193] width 207 height 35
type input "3800"
click at [952, 248] on span "Save" at bounding box center [976, 253] width 72 height 19
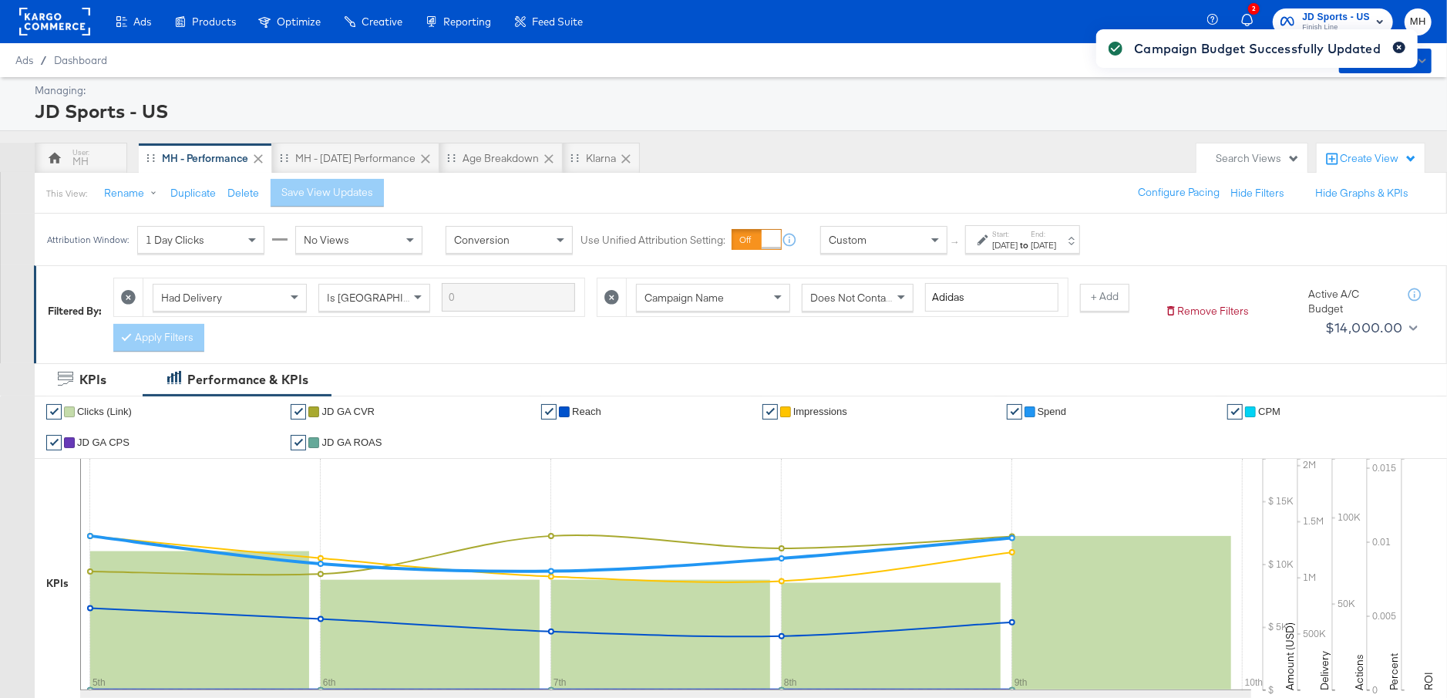
click at [1397, 46] on icon "button" at bounding box center [1399, 47] width 6 height 8
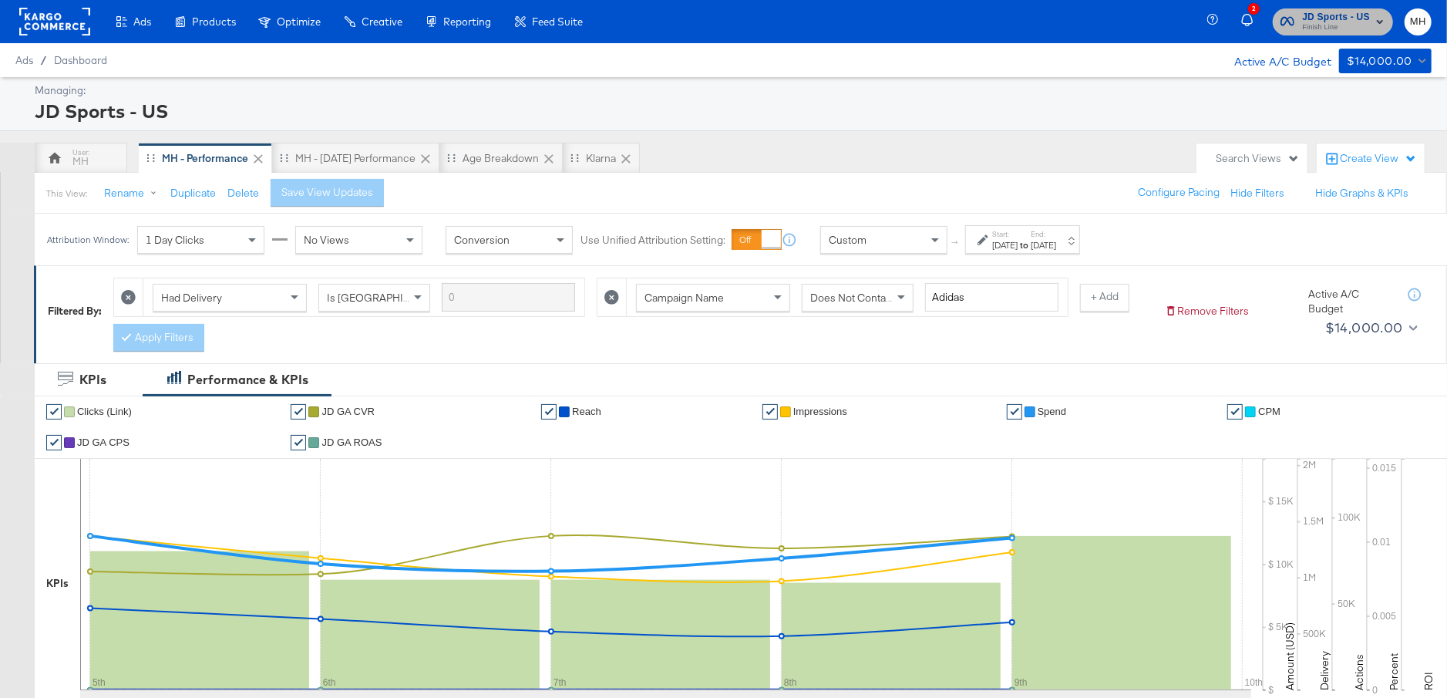
click at [1364, 23] on span "Finish Line" at bounding box center [1336, 28] width 68 height 12
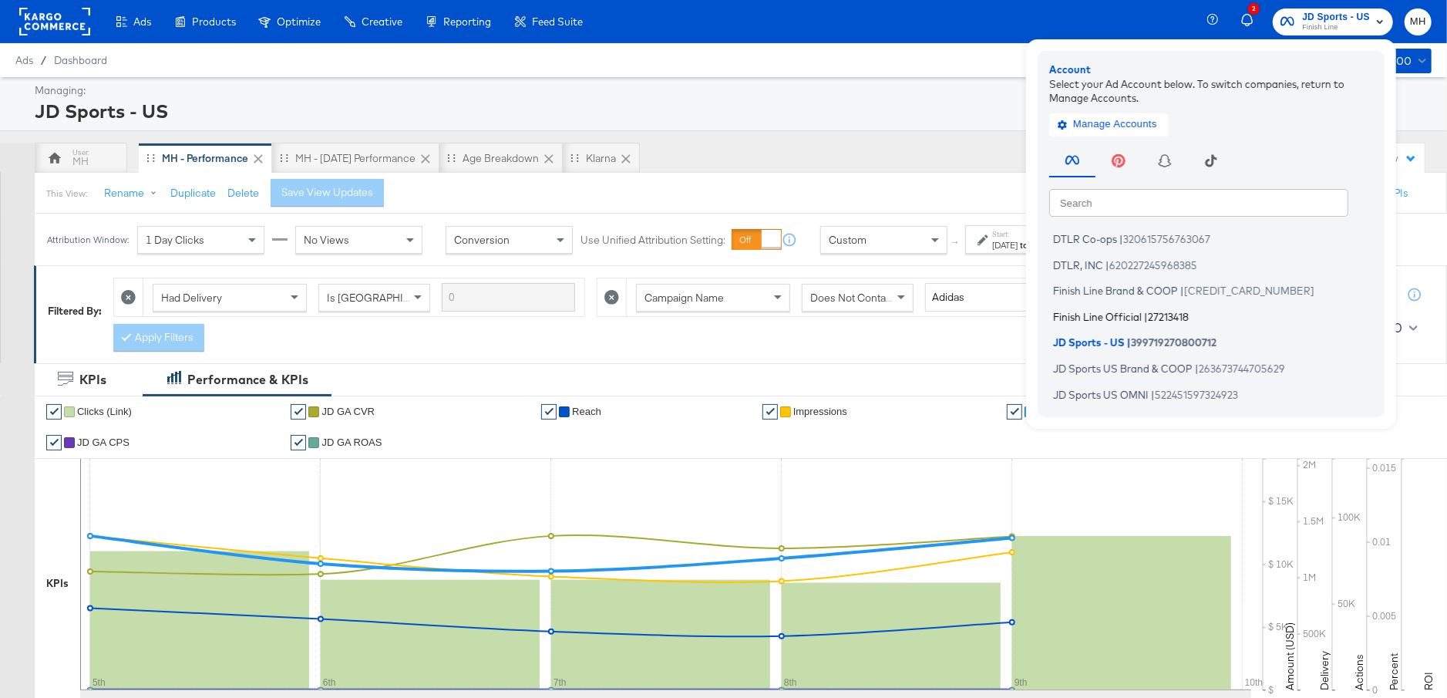
click at [1163, 308] on li "Finish Line Official | 27213418" at bounding box center [1214, 316] width 331 height 22
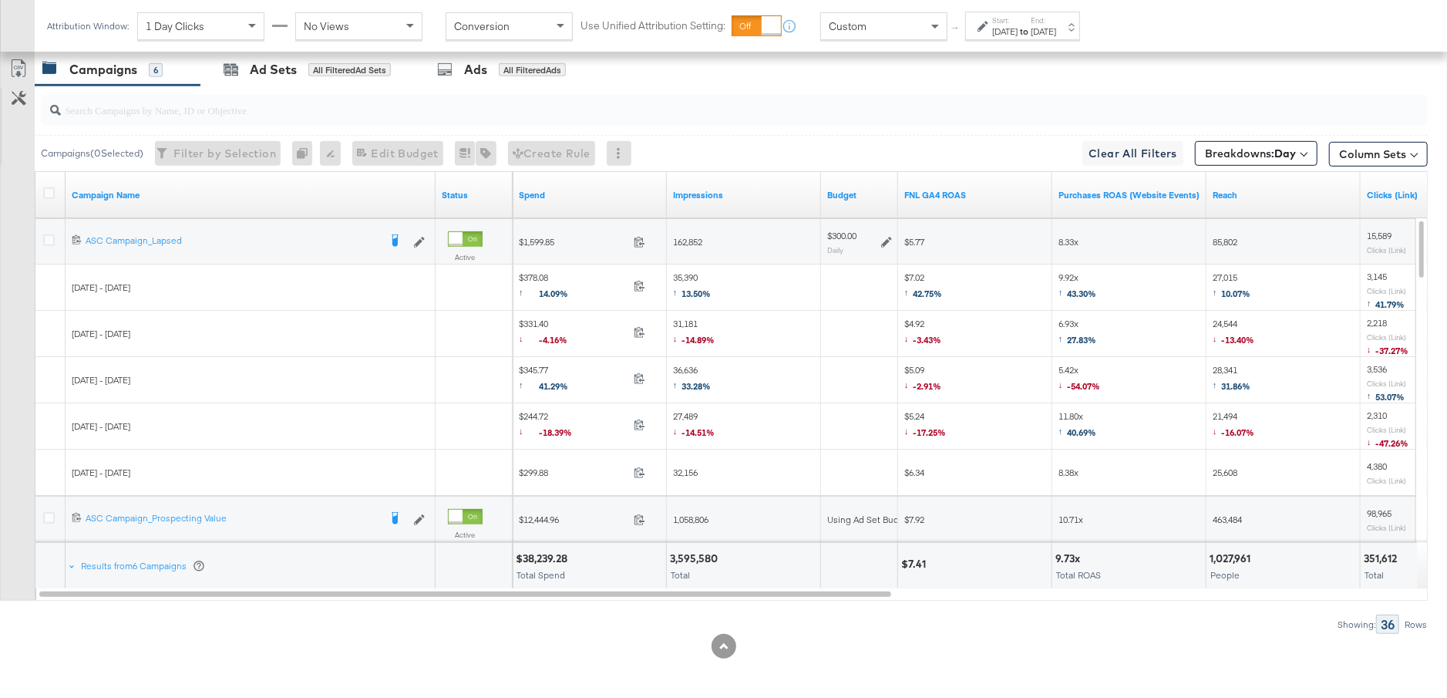
scroll to position [778, 0]
click at [981, 189] on link "FNL GA4 ROAS" at bounding box center [975, 195] width 142 height 12
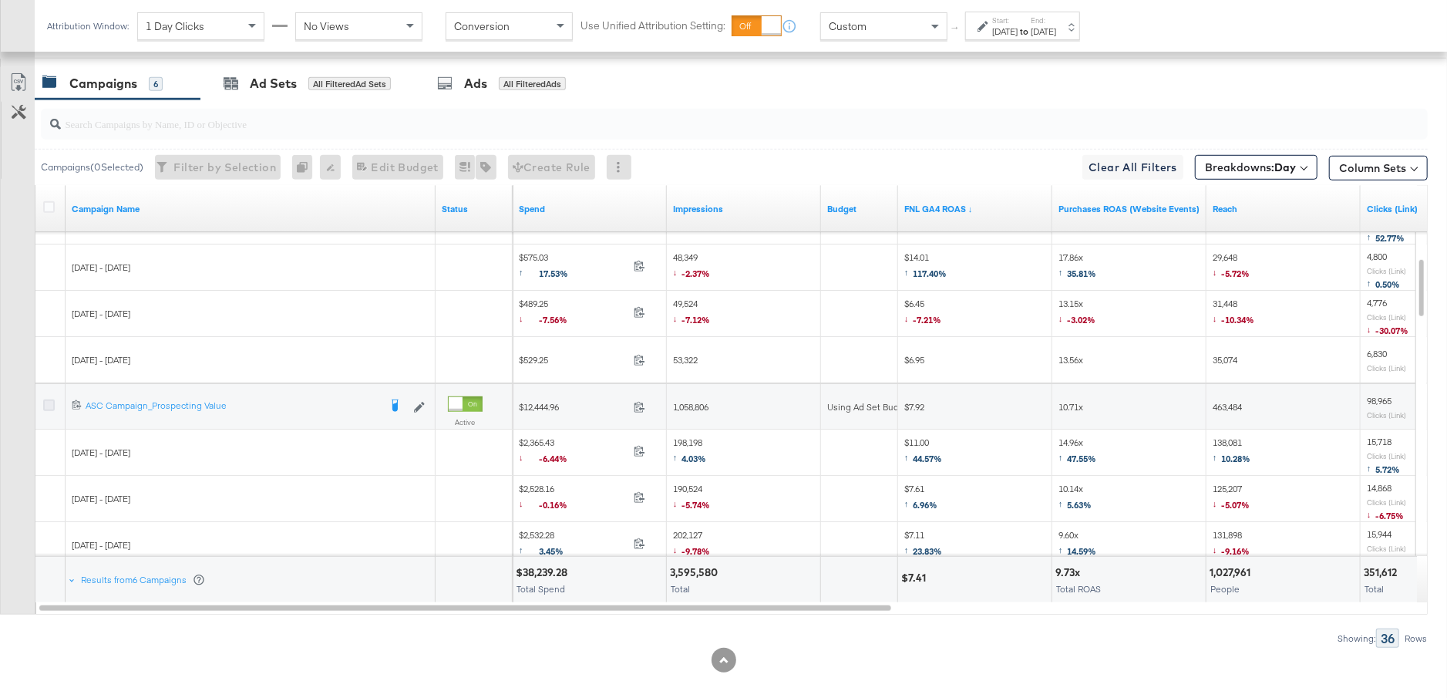
click at [45, 401] on icon at bounding box center [49, 405] width 12 height 12
click at [0, 0] on input "checkbox" at bounding box center [0, 0] width 0 height 0
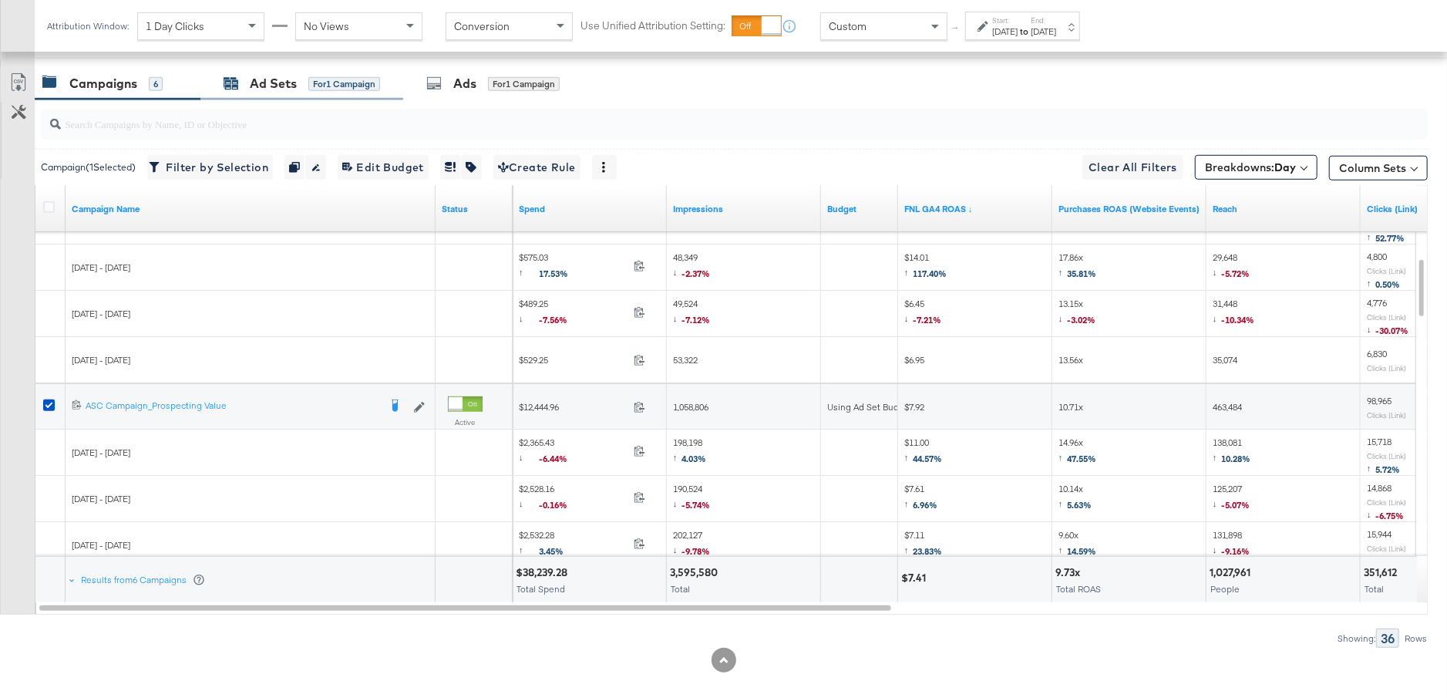
click at [311, 86] on div "for 1 Campaign" at bounding box center [344, 84] width 72 height 14
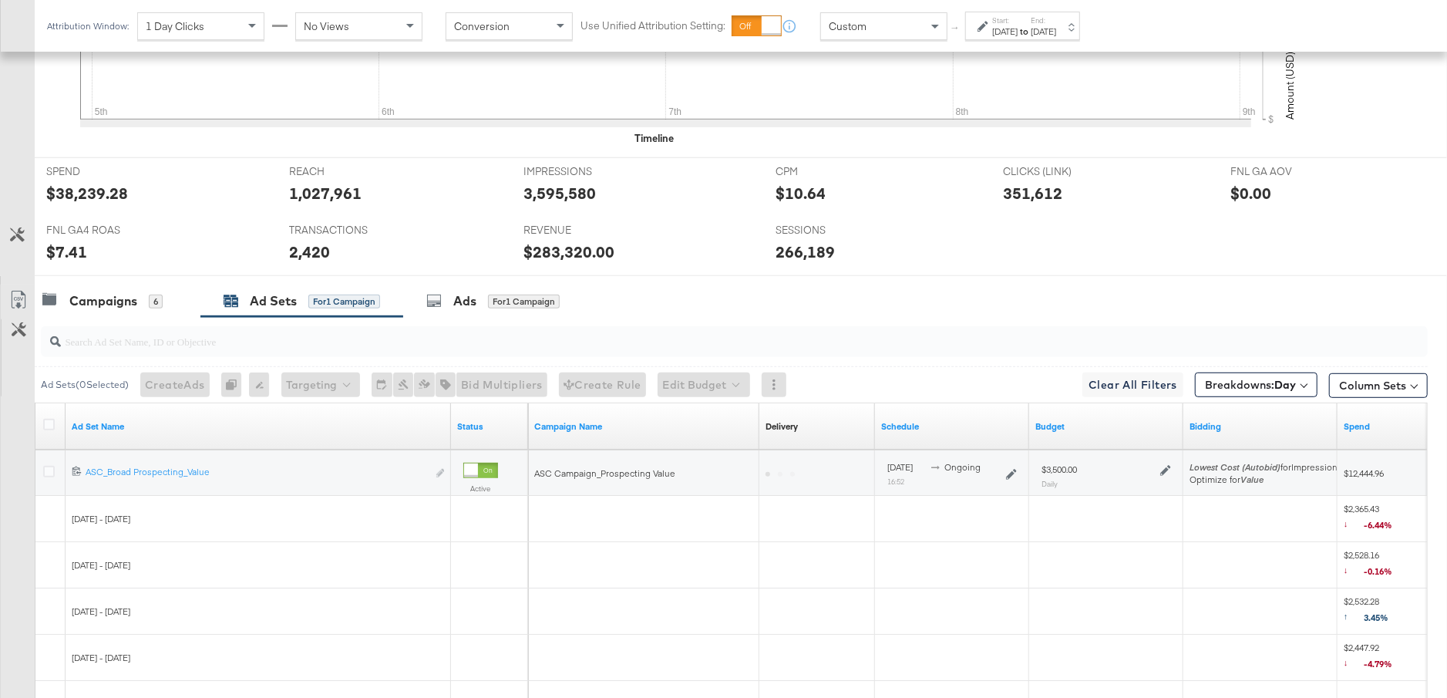
scroll to position [732, 0]
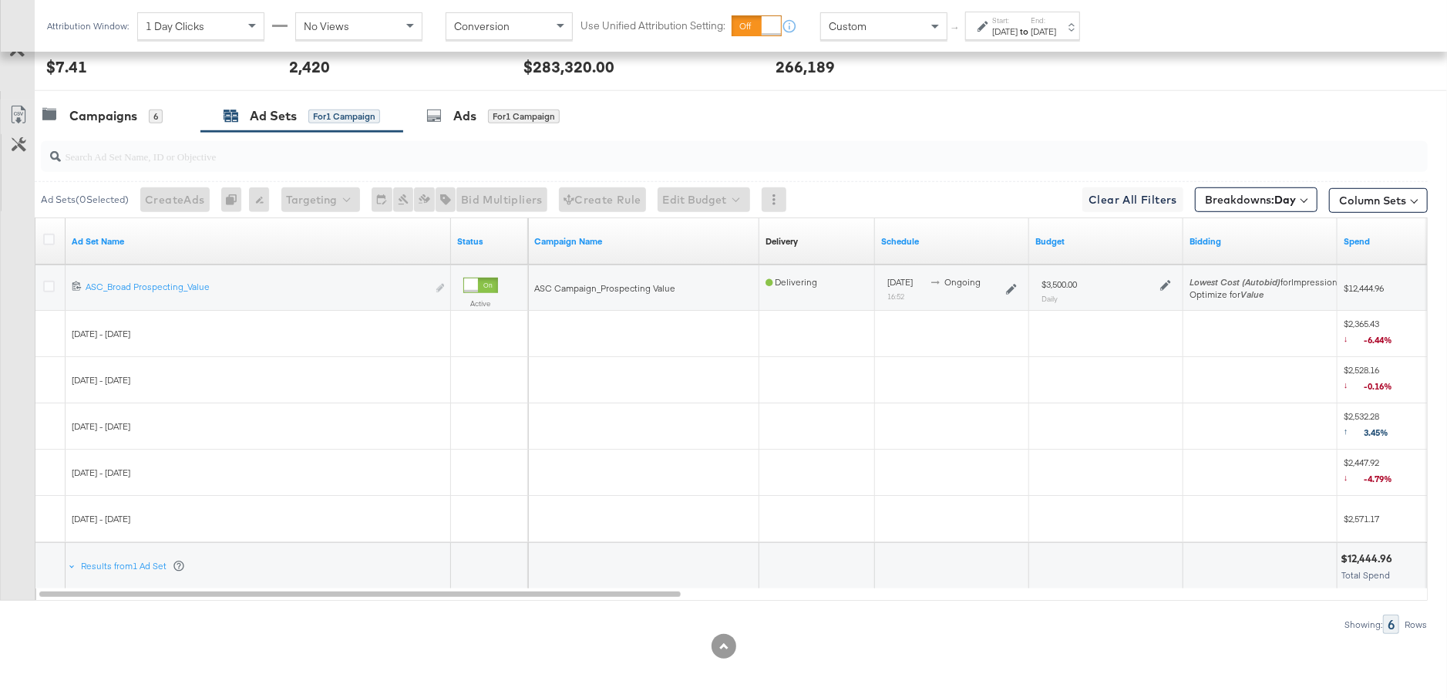
click at [1162, 286] on icon at bounding box center [1165, 285] width 11 height 11
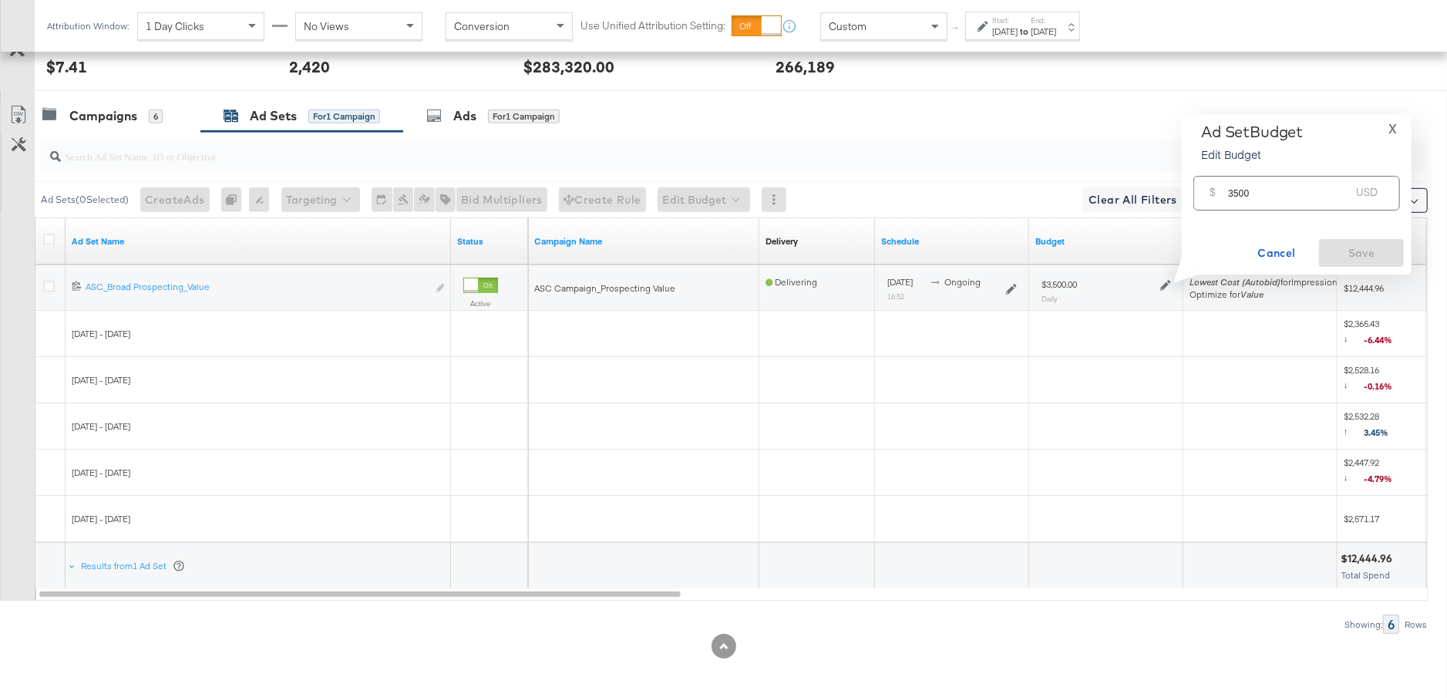
click at [1397, 133] on button "X" at bounding box center [1393, 129] width 21 height 12
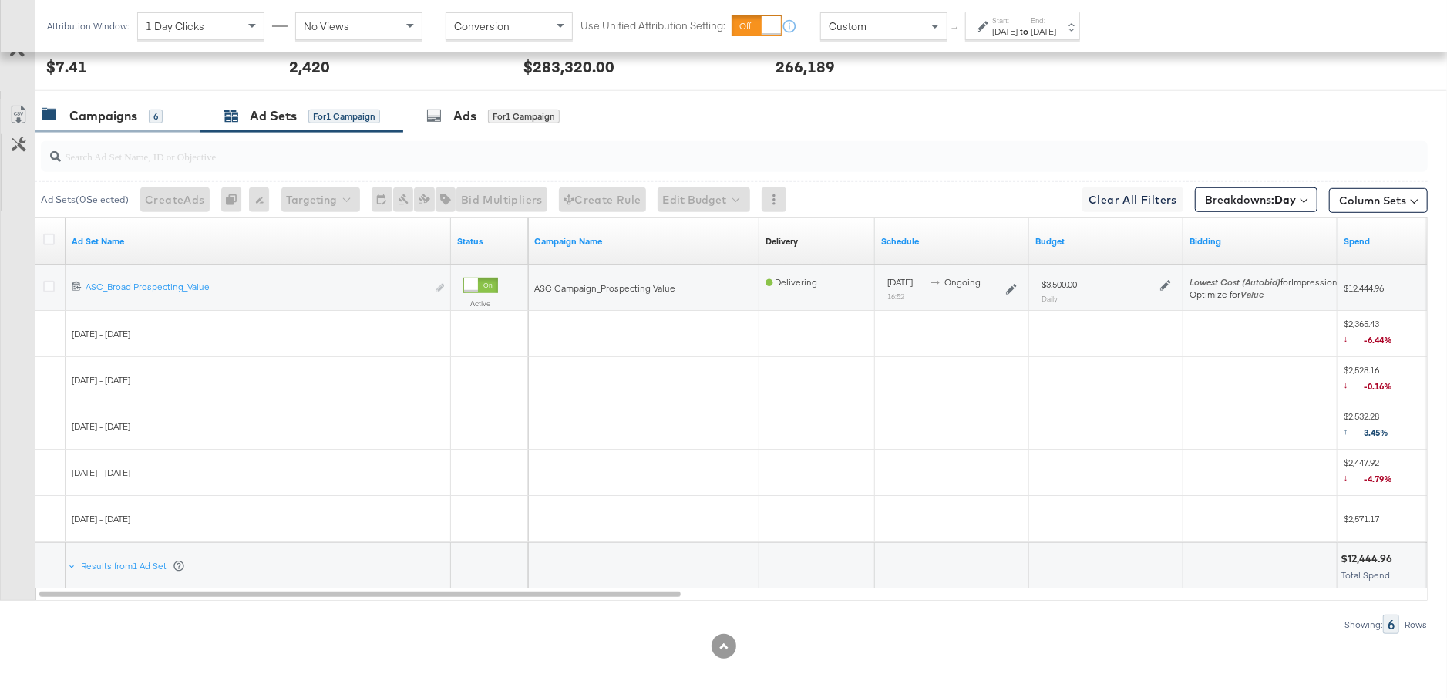
click at [86, 113] on div "Campaigns" at bounding box center [103, 116] width 68 height 18
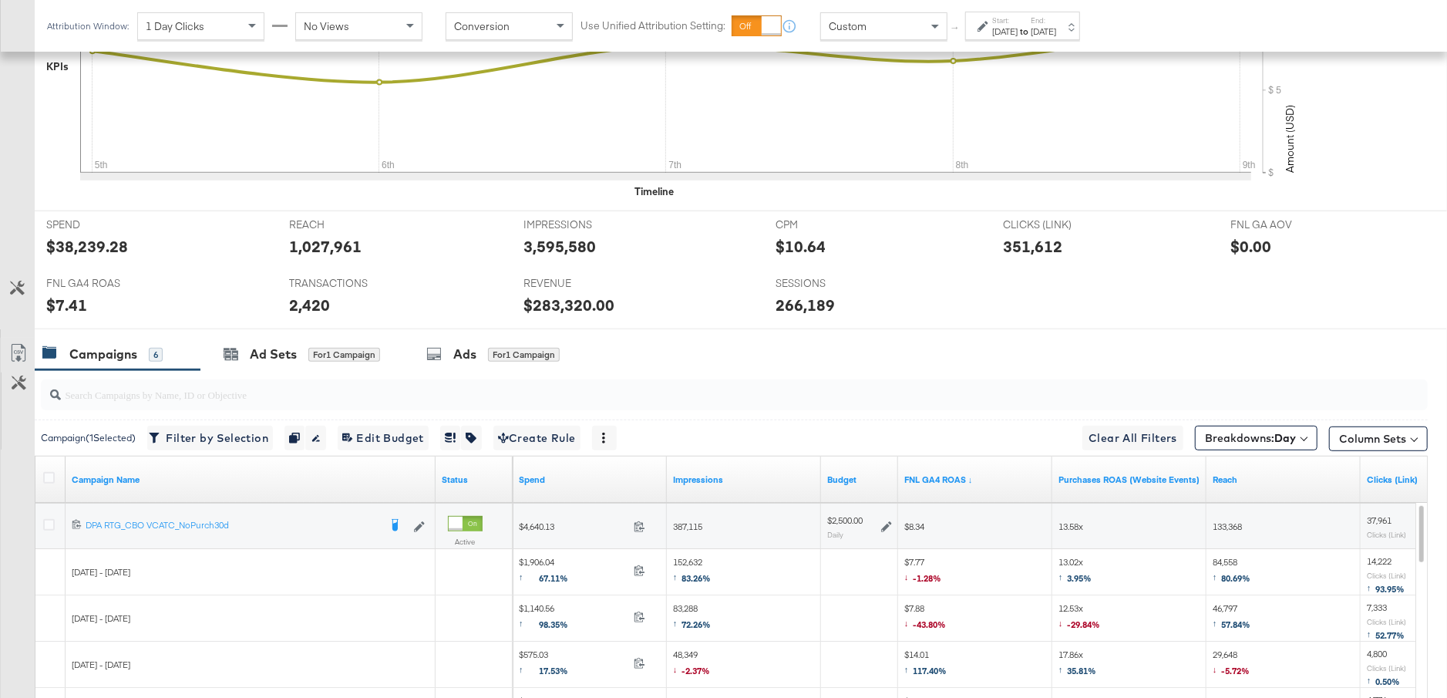
scroll to position [778, 0]
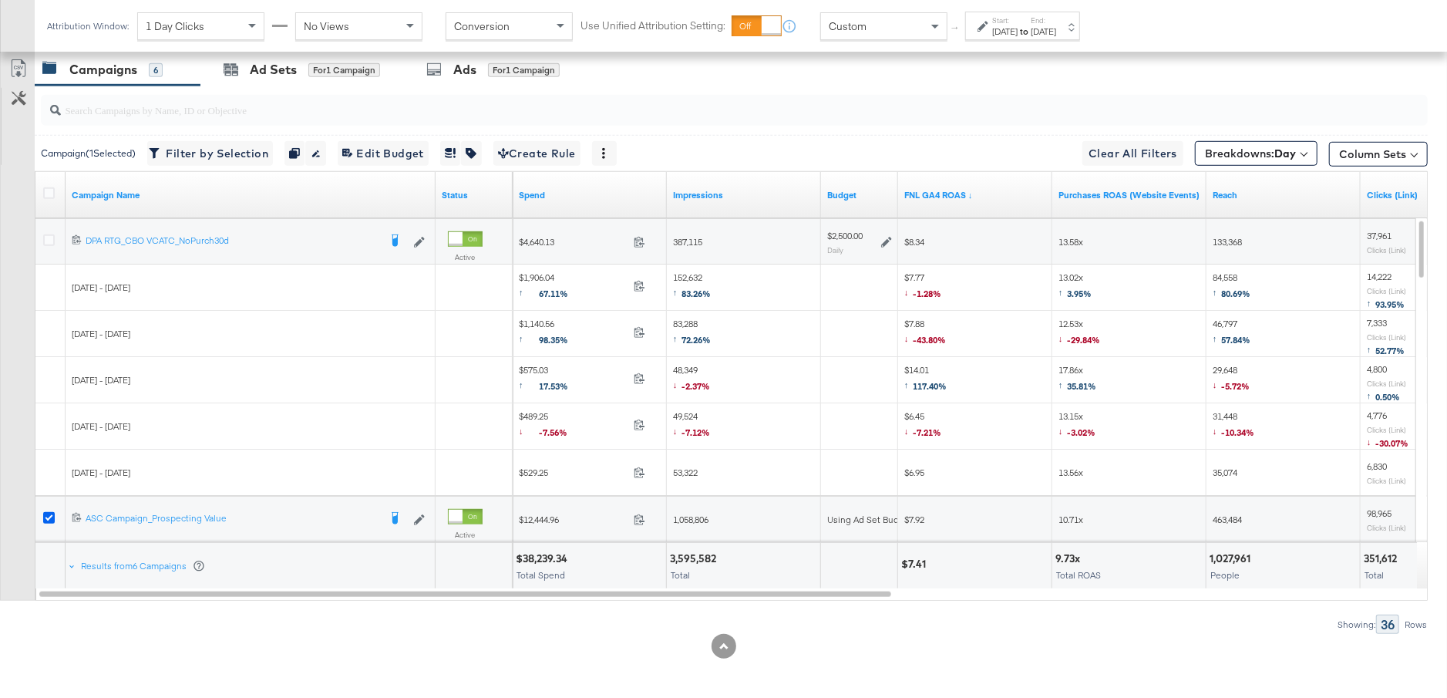
click at [49, 512] on icon at bounding box center [49, 518] width 12 height 12
click at [0, 0] on input "checkbox" at bounding box center [0, 0] width 0 height 0
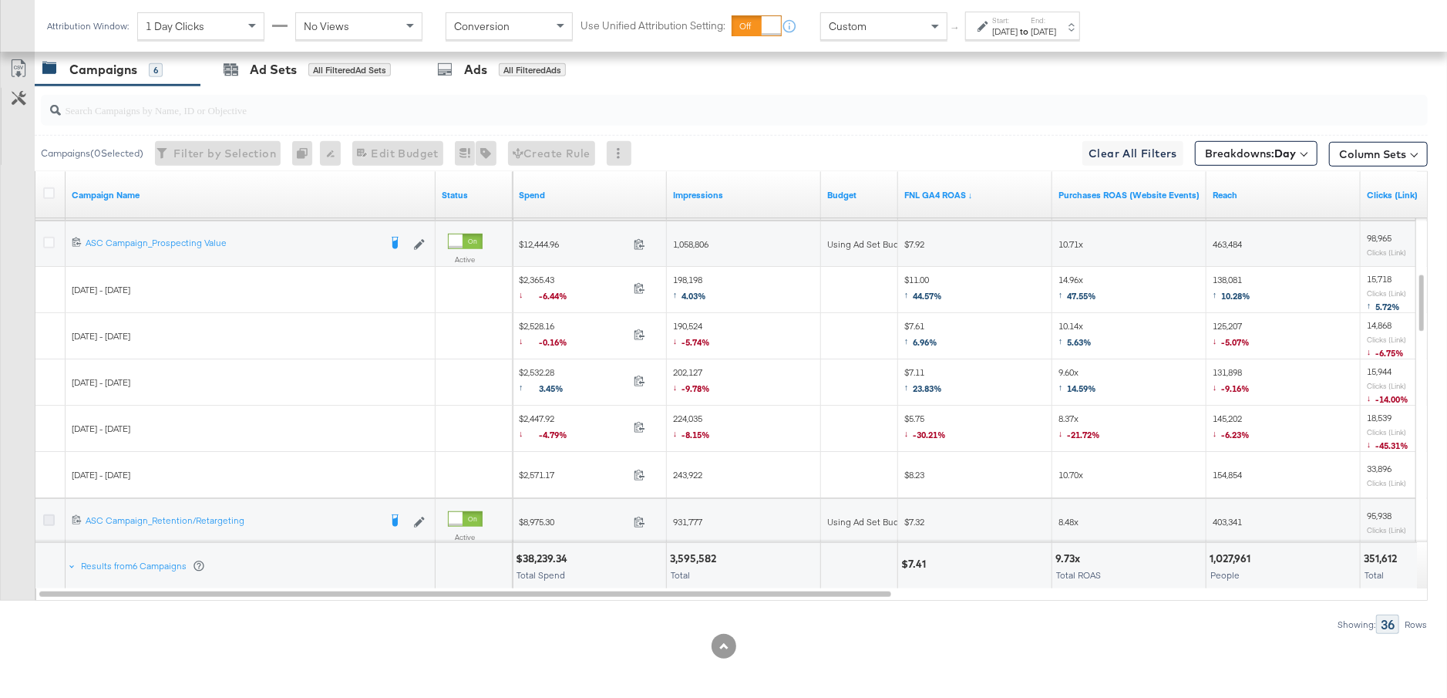
click at [48, 514] on icon at bounding box center [49, 520] width 12 height 12
click at [0, 0] on input "checkbox" at bounding box center [0, 0] width 0 height 0
click at [275, 75] on div "Ad Sets" at bounding box center [273, 70] width 47 height 18
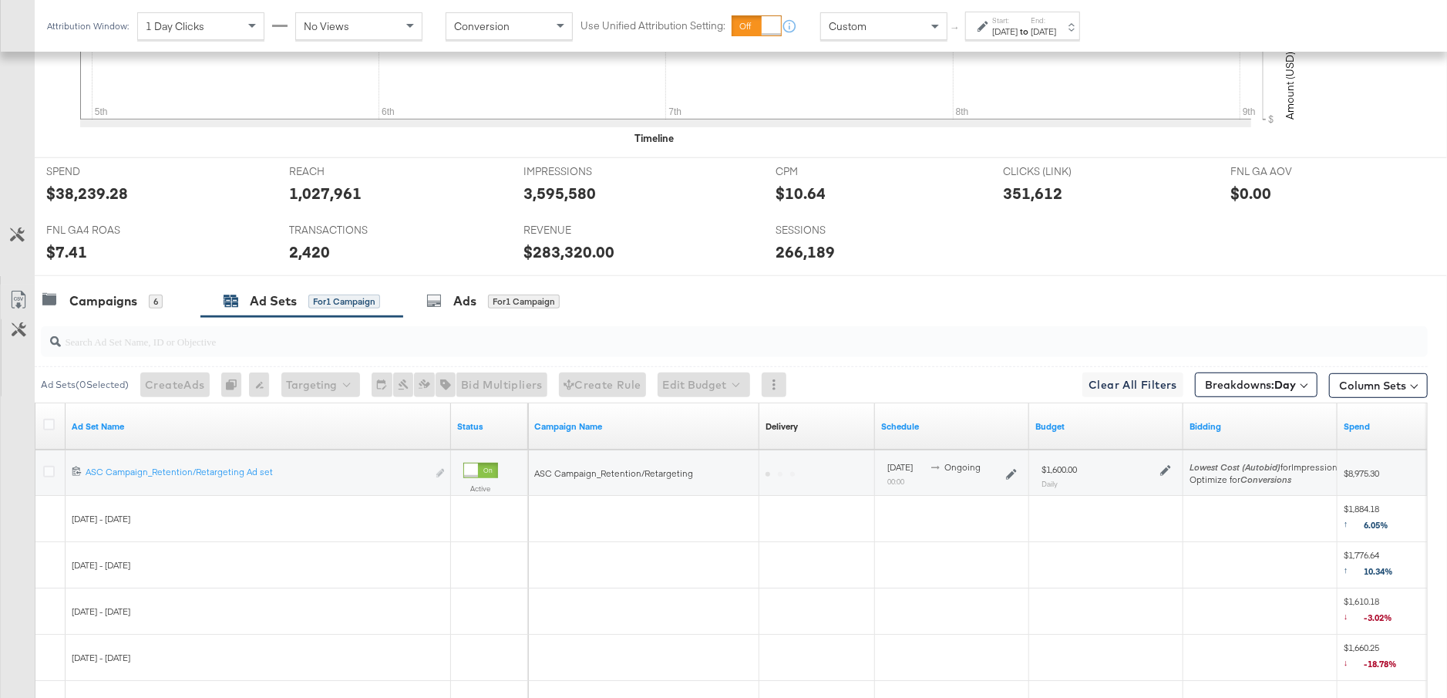
scroll to position [732, 0]
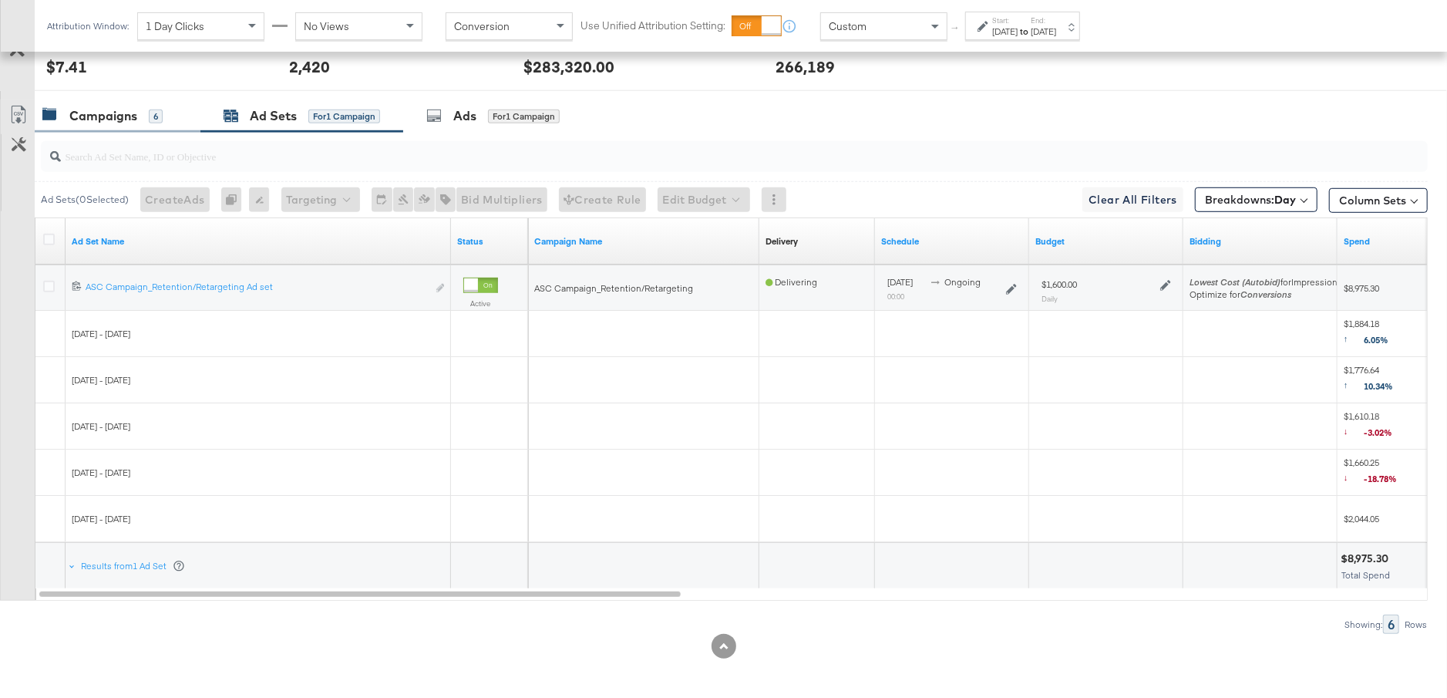
click at [146, 124] on div "Campaigns 6" at bounding box center [118, 115] width 166 height 33
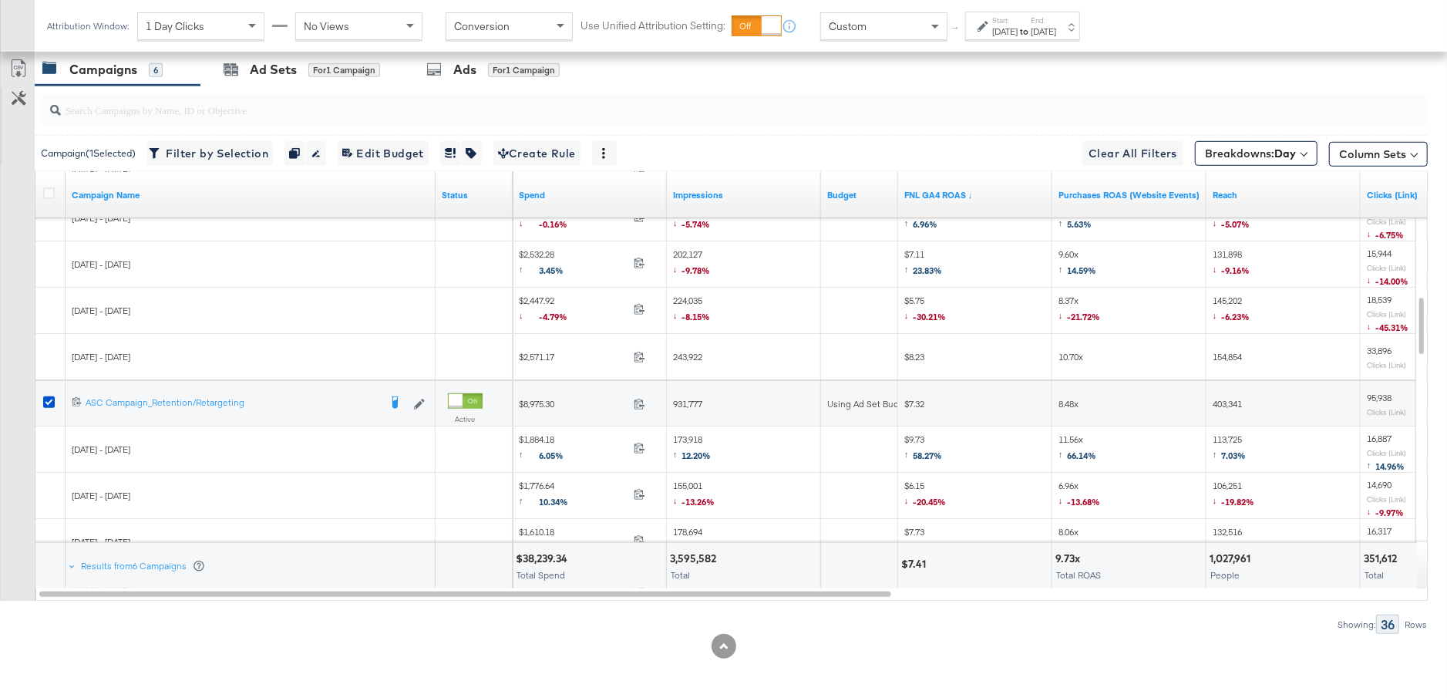
click at [52, 404] on div at bounding box center [51, 403] width 16 height 15
click at [45, 396] on icon at bounding box center [49, 402] width 12 height 12
click at [0, 0] on input "checkbox" at bounding box center [0, 0] width 0 height 0
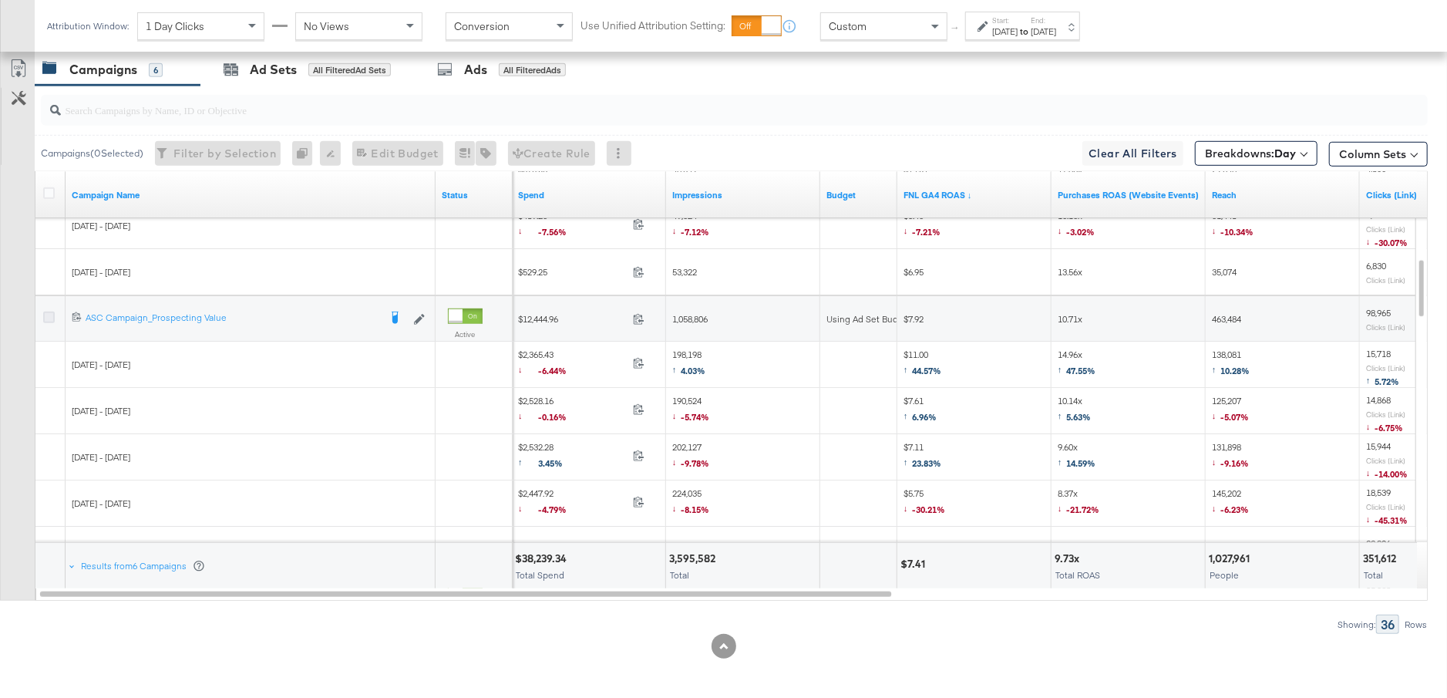
click at [51, 313] on icon at bounding box center [49, 317] width 12 height 12
click at [0, 0] on input "checkbox" at bounding box center [0, 0] width 0 height 0
click at [308, 65] on div "for 1 Campaign" at bounding box center [344, 70] width 72 height 14
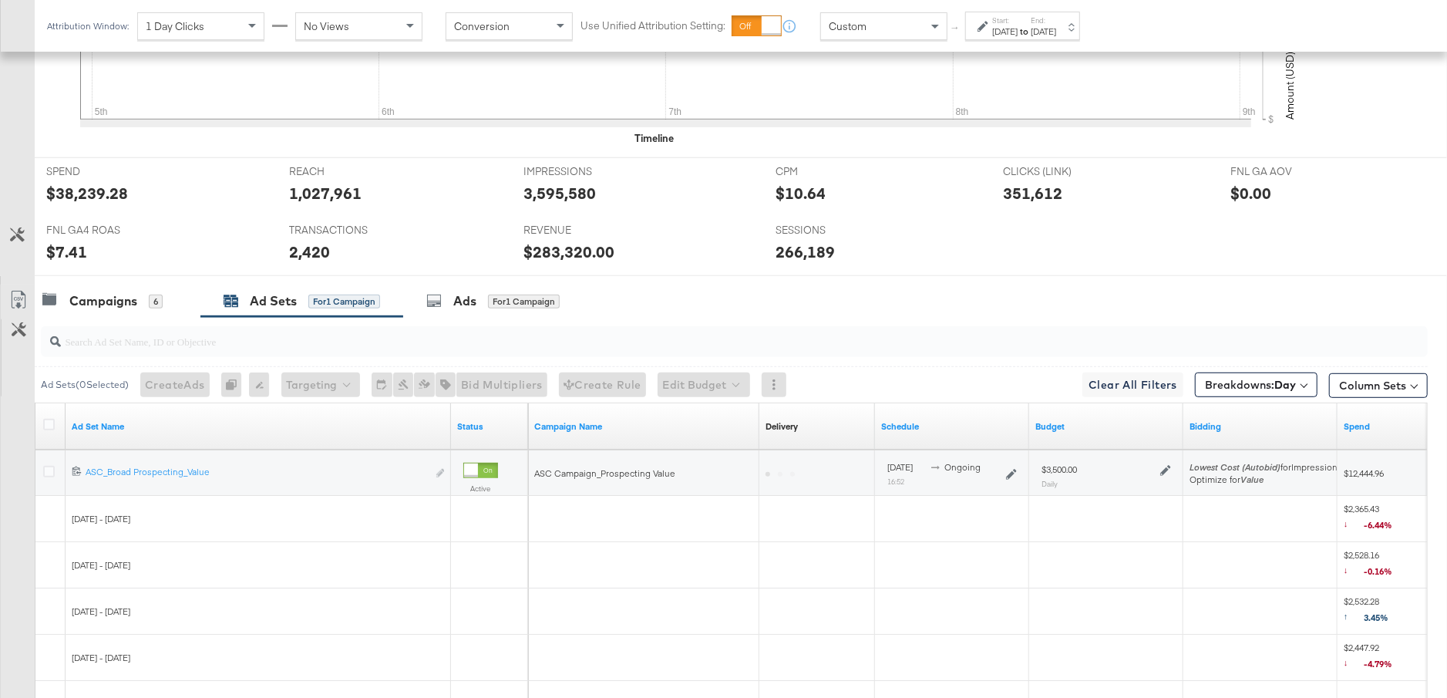
scroll to position [732, 0]
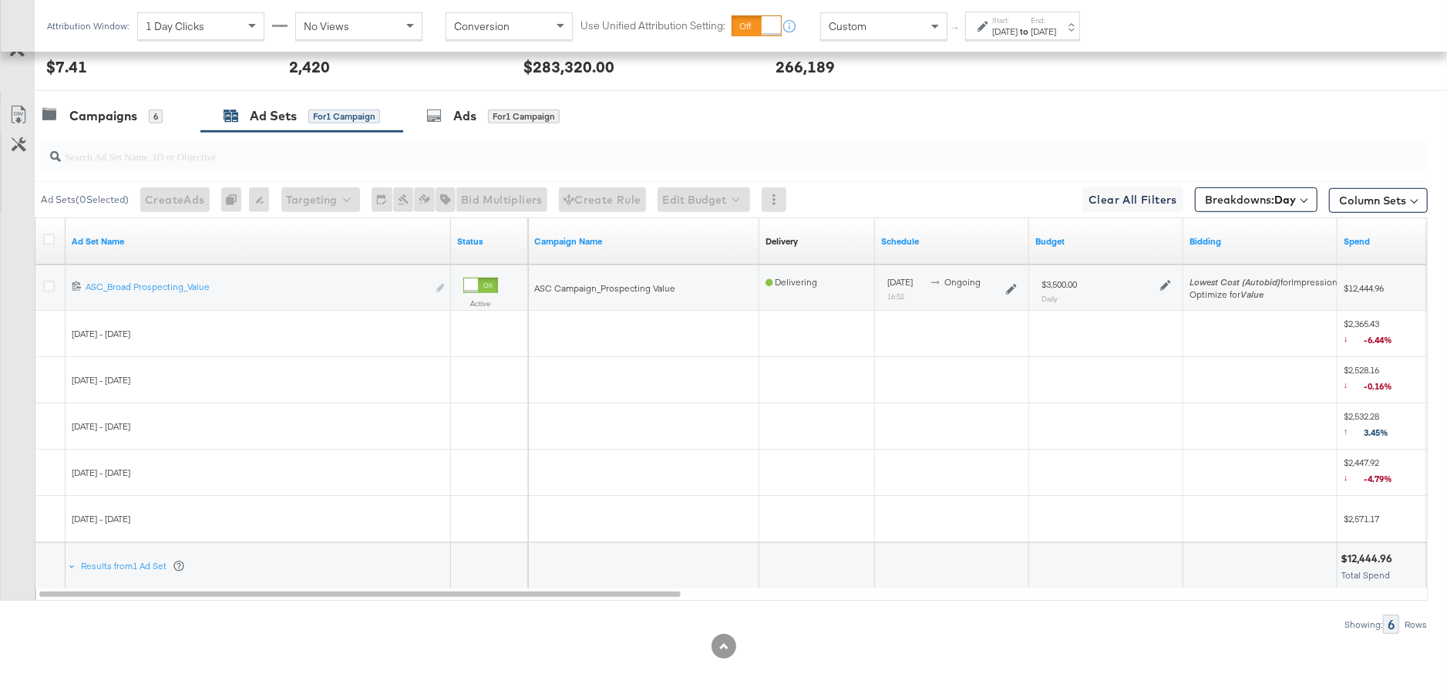
click at [1162, 280] on icon at bounding box center [1165, 285] width 11 height 11
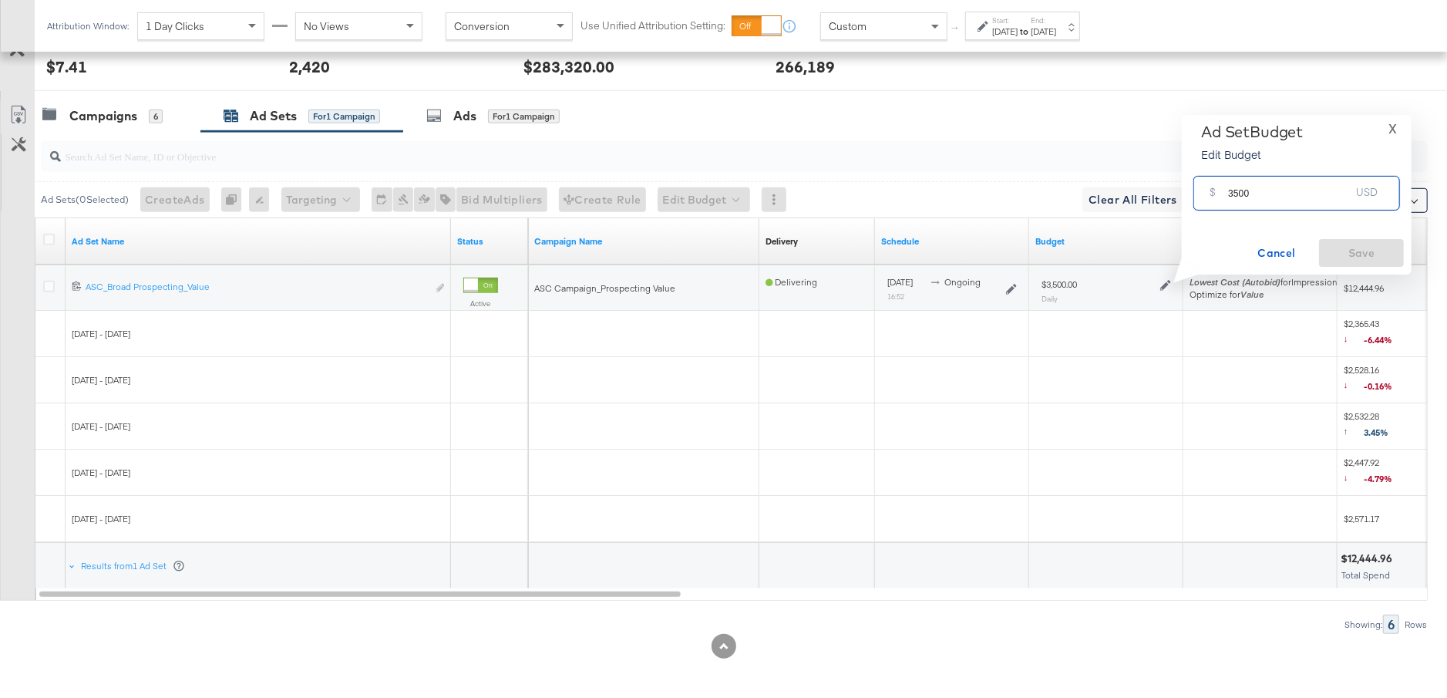
drag, startPoint x: 1264, startPoint y: 190, endPoint x: 1203, endPoint y: 189, distance: 60.9
click at [1202, 190] on div "$ 3500 USD" at bounding box center [1296, 193] width 207 height 35
type input "3000"
click at [1376, 251] on span "Save" at bounding box center [1361, 253] width 72 height 19
click at [141, 120] on div "Campaigns 6" at bounding box center [102, 116] width 120 height 18
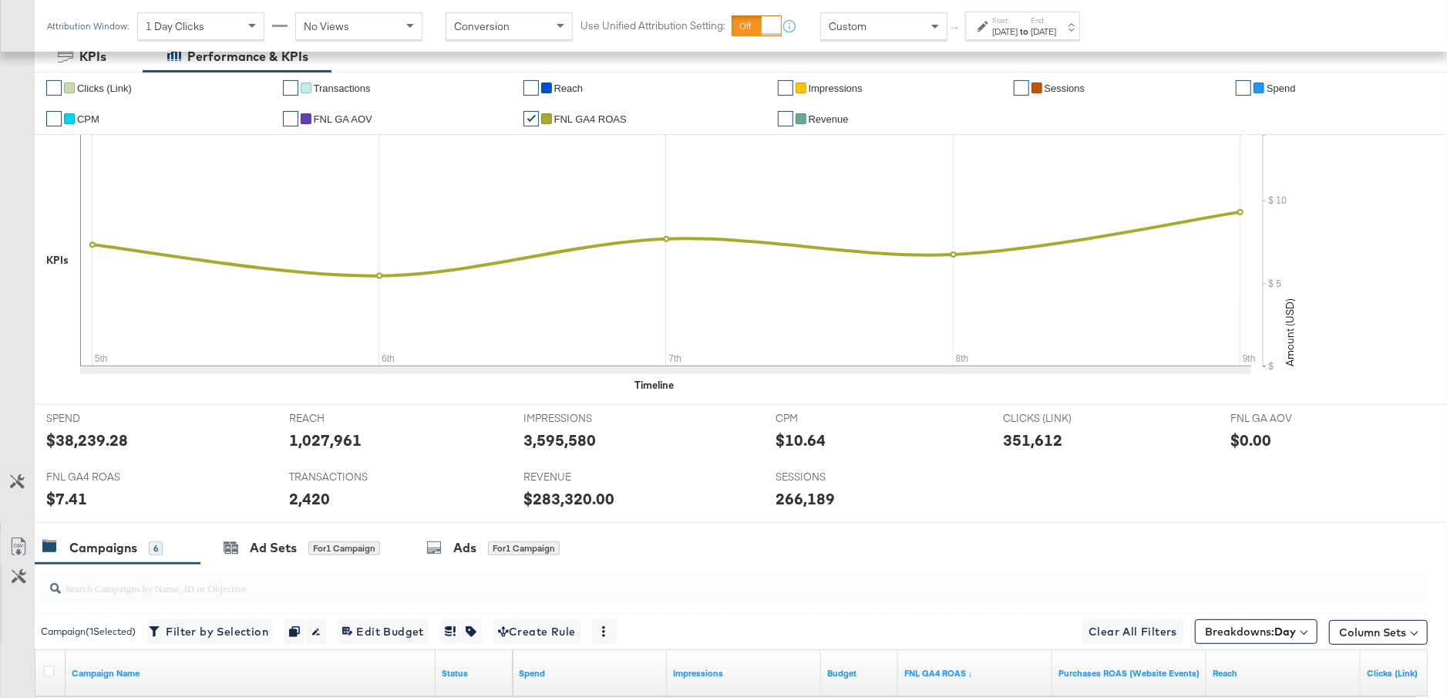
scroll to position [778, 0]
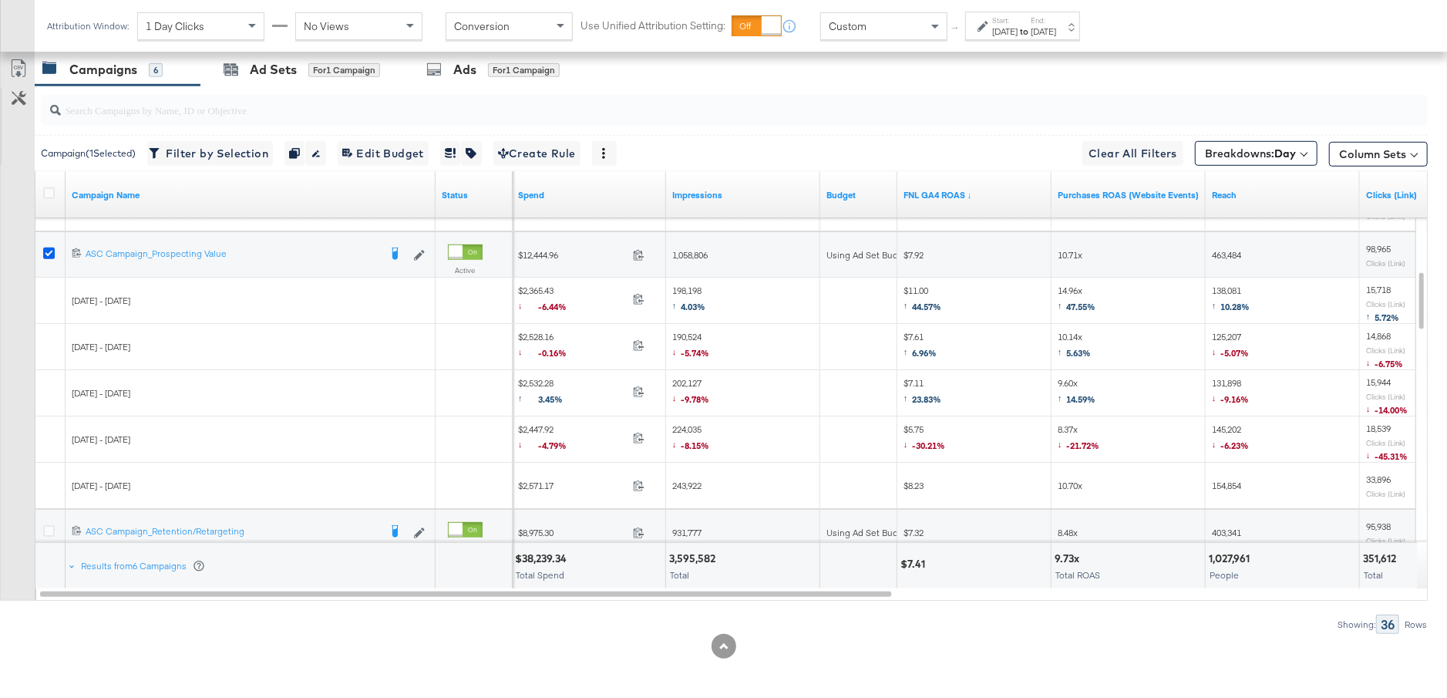
click at [46, 247] on icon at bounding box center [49, 253] width 12 height 12
click at [0, 0] on input "checkbox" at bounding box center [0, 0] width 0 height 0
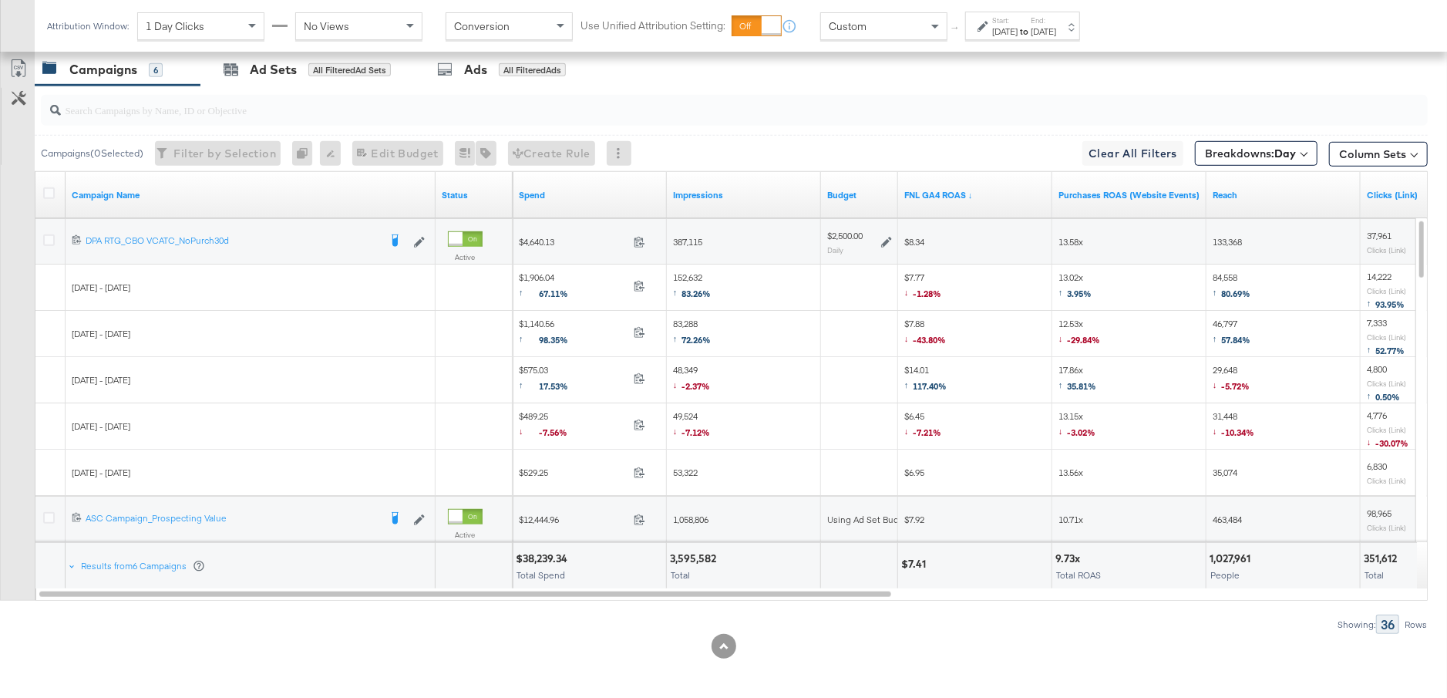
scroll to position [0, 0]
